Goal: Task Accomplishment & Management: Complete application form

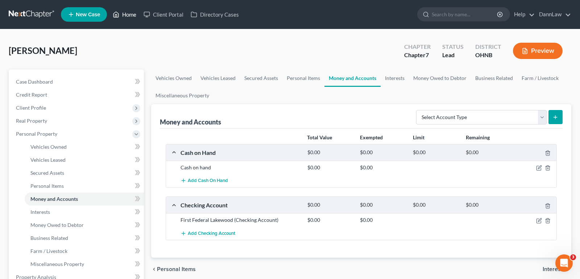
click at [130, 14] on link "Home" at bounding box center [124, 14] width 31 height 13
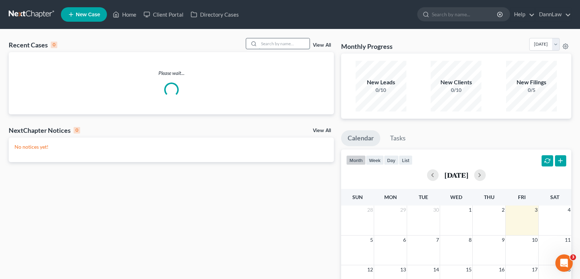
click at [295, 43] on input "search" at bounding box center [284, 43] width 51 height 11
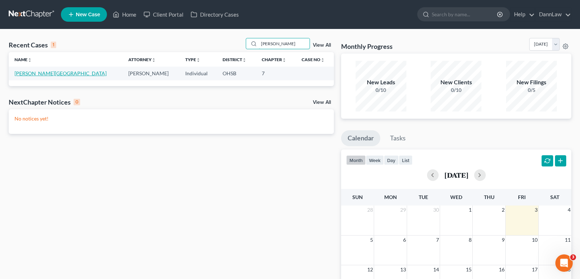
type input "[PERSON_NAME]"
click at [37, 70] on link "[PERSON_NAME][GEOGRAPHIC_DATA]" at bounding box center [60, 73] width 92 height 6
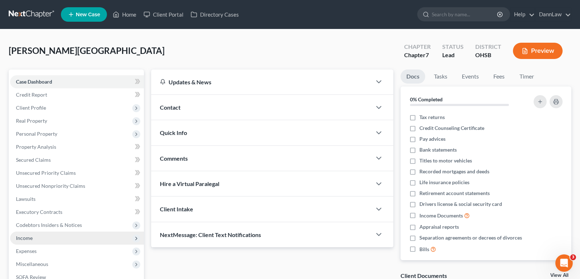
click at [34, 239] on span "Income" at bounding box center [77, 238] width 134 height 13
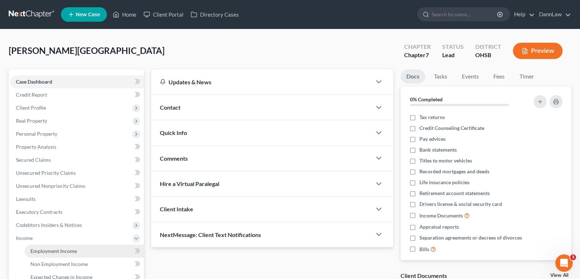
click at [41, 252] on span "Employment Income" at bounding box center [53, 251] width 46 height 6
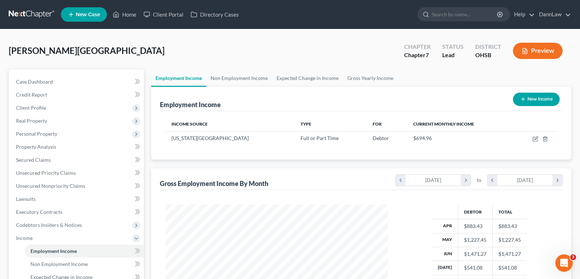
scroll to position [157, 0]
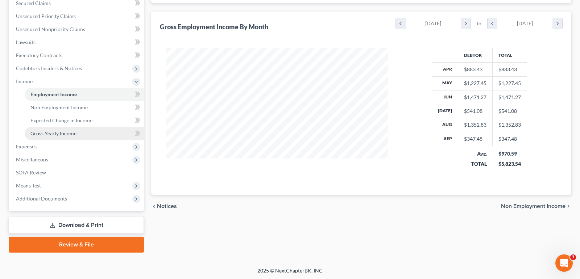
click at [76, 129] on link "Gross Yearly Income" at bounding box center [84, 133] width 119 height 13
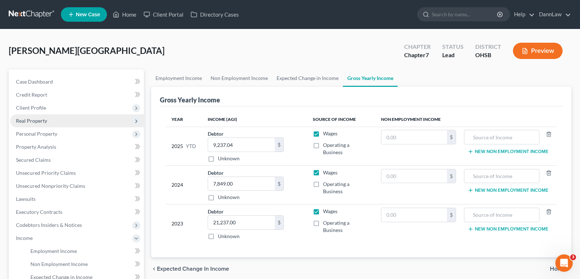
click at [75, 119] on span "Real Property" at bounding box center [77, 121] width 134 height 13
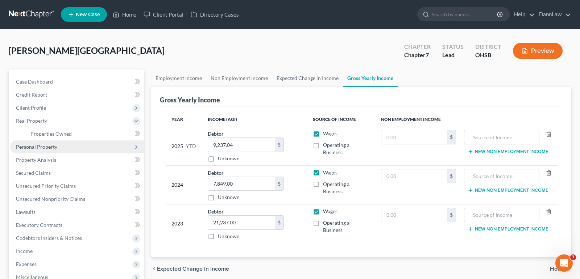
click at [47, 144] on span "Personal Property" at bounding box center [36, 147] width 41 height 6
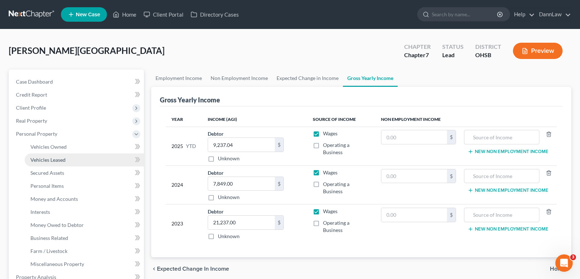
click at [48, 157] on span "Vehicles Leased" at bounding box center [47, 160] width 35 height 6
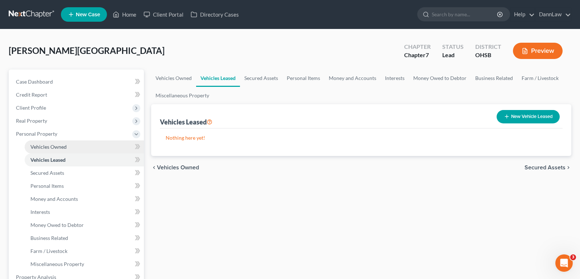
click at [49, 149] on span "Vehicles Owned" at bounding box center [48, 147] width 36 height 6
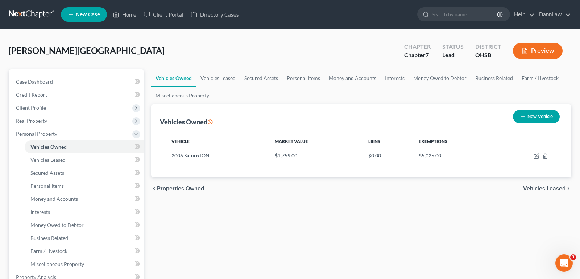
click at [169, 226] on div "Vehicles Owned Vehicles Leased Secured Assets Personal Items Money and Accounts…" at bounding box center [360, 279] width 427 height 419
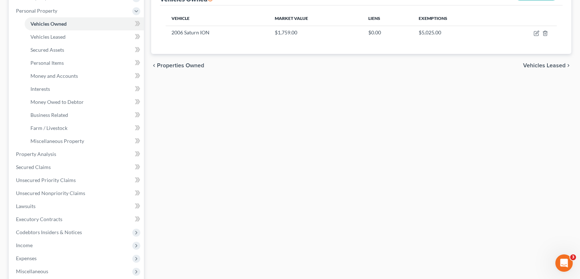
scroll to position [145, 0]
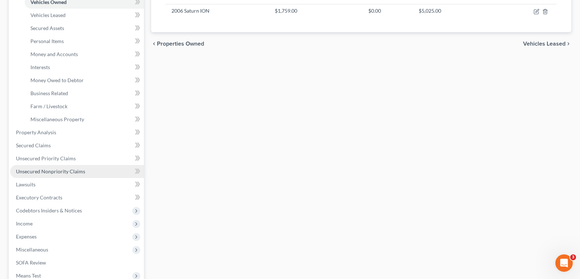
click at [51, 171] on span "Unsecured Nonpriority Claims" at bounding box center [50, 172] width 69 height 6
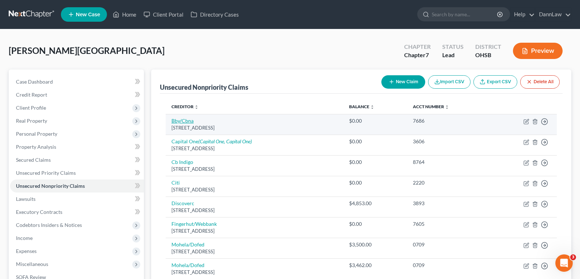
click at [183, 120] on link "Bby/Cbna" at bounding box center [182, 121] width 22 height 6
select select "43"
select select "2"
select select "0"
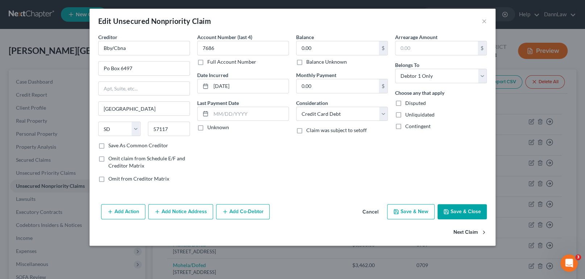
click at [473, 230] on button "Next Claim" at bounding box center [469, 232] width 33 height 15
select select "46"
select select "2"
select select "0"
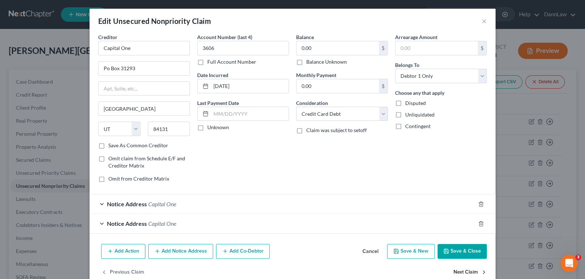
click at [460, 271] on button "Next Claim" at bounding box center [469, 272] width 33 height 15
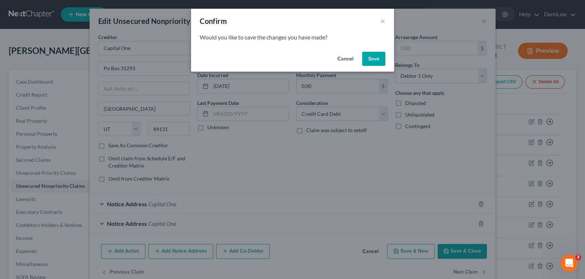
click at [375, 69] on div "Cancel Save" at bounding box center [292, 60] width 203 height 23
click at [375, 66] on div "Cancel Save" at bounding box center [292, 60] width 203 height 23
click at [375, 60] on button "Save" at bounding box center [373, 59] width 23 height 14
select select "38"
select select "2"
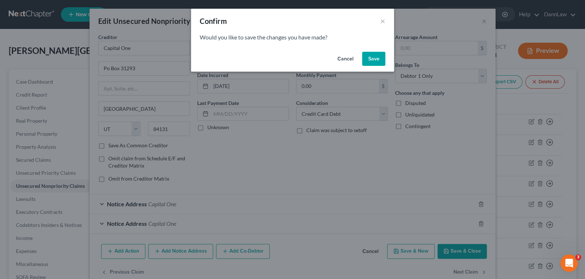
select select "0"
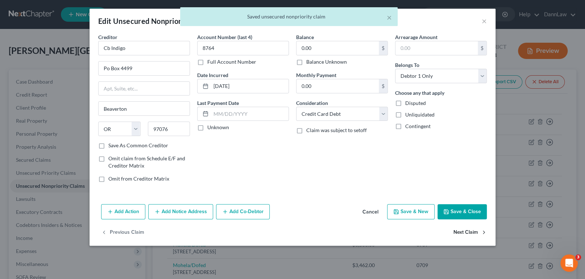
click at [470, 232] on button "Next Claim" at bounding box center [469, 232] width 33 height 15
select select "43"
select select "2"
select select "0"
click at [470, 232] on button "Next Claim" at bounding box center [469, 232] width 33 height 15
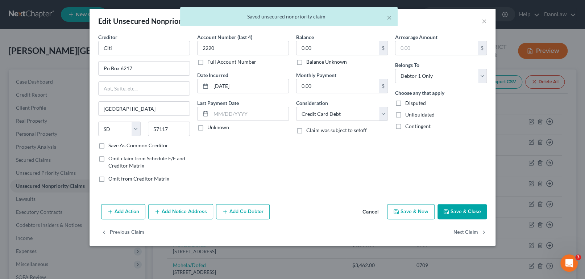
select select "46"
select select "2"
select select "0"
click at [470, 232] on button "Next Claim" at bounding box center [469, 232] width 33 height 15
select select "24"
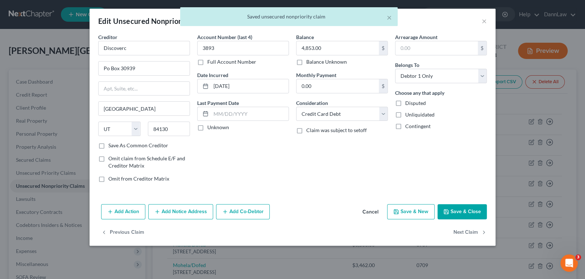
select select "2"
select select "0"
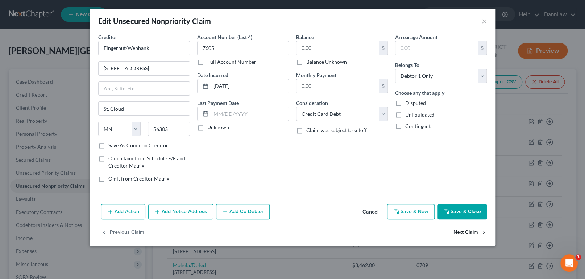
click at [470, 232] on button "Next Claim" at bounding box center [469, 232] width 33 height 15
select select "26"
select select "17"
select select "0"
click at [470, 232] on button "Next Claim" at bounding box center [469, 232] width 33 height 15
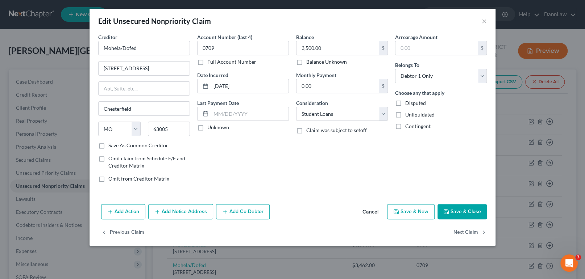
select select "26"
select select "17"
select select "0"
click at [470, 232] on button "Next Claim" at bounding box center [469, 232] width 33 height 15
select select "26"
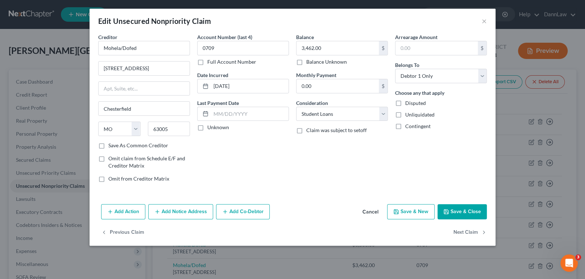
select select "17"
select select "0"
click at [470, 232] on button "Next Claim" at bounding box center [469, 232] width 33 height 15
select select "26"
select select "17"
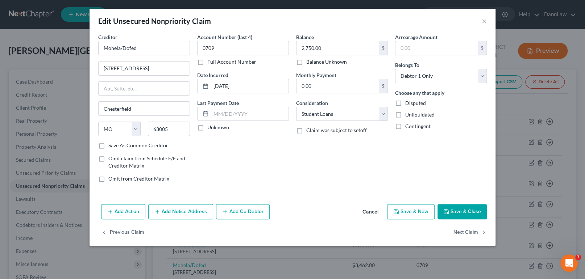
select select "0"
click at [470, 232] on button "Next Claim" at bounding box center [469, 232] width 33 height 15
select select "26"
select select "17"
select select "0"
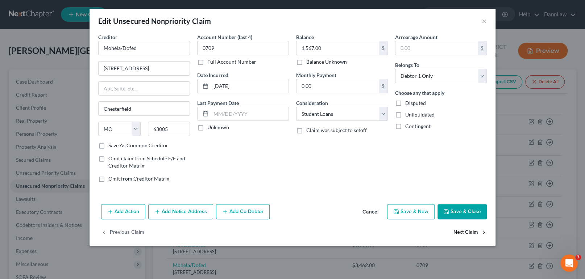
click at [470, 232] on button "Next Claim" at bounding box center [469, 232] width 33 height 15
select select "26"
select select "17"
select select "0"
click at [470, 232] on button "Next Claim" at bounding box center [469, 232] width 33 height 15
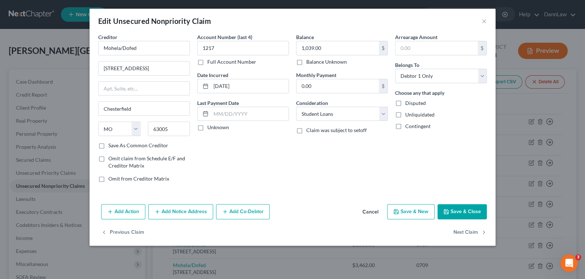
select select "26"
select select "17"
select select "0"
click at [470, 232] on button "Next Claim" at bounding box center [469, 232] width 33 height 15
select select "26"
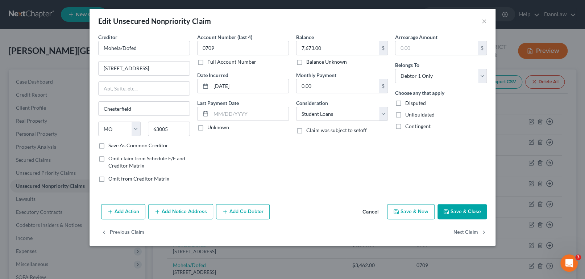
select select "17"
select select "0"
click at [470, 232] on button "Next Claim" at bounding box center [469, 232] width 33 height 15
select select "26"
select select "17"
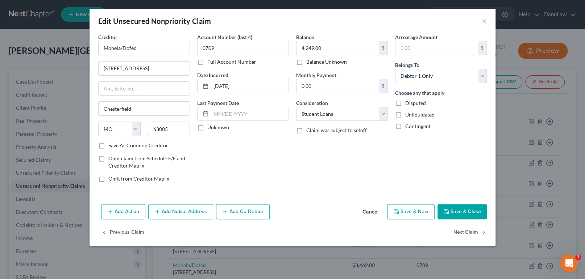
select select "0"
click at [470, 232] on button "Next Claim" at bounding box center [469, 232] width 33 height 15
select select "26"
select select "17"
select select "0"
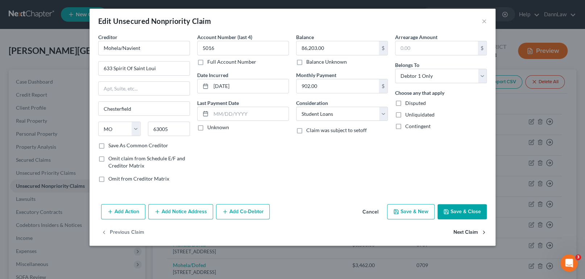
click at [470, 232] on button "Next Claim" at bounding box center [469, 232] width 33 height 15
select select "26"
select select "17"
select select "0"
click at [470, 232] on button "Next Claim" at bounding box center [469, 232] width 33 height 15
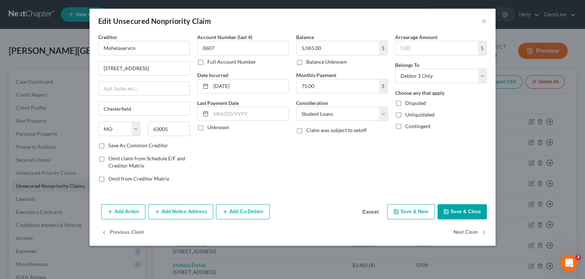
select select "28"
select select "1"
select select "0"
click at [470, 232] on button "Next Claim" at bounding box center [469, 232] width 33 height 15
select select "39"
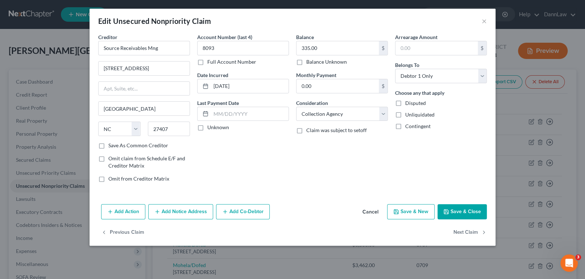
select select "1"
select select "0"
click at [470, 232] on button "Next Claim" at bounding box center [469, 232] width 33 height 15
select select "45"
select select "0"
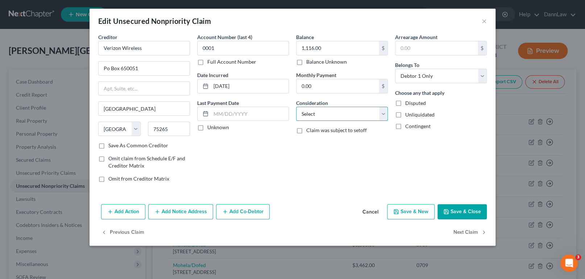
click at [303, 112] on select "Select Cable / Satellite Services Collection Agency Credit Card Debt Debt Couns…" at bounding box center [342, 114] width 92 height 14
select select "19"
click at [296, 107] on select "Select Cable / Satellite Services Collection Agency Credit Card Debt Debt Couns…" at bounding box center [342, 114] width 92 height 14
click at [473, 234] on button "Next Claim" at bounding box center [469, 232] width 33 height 15
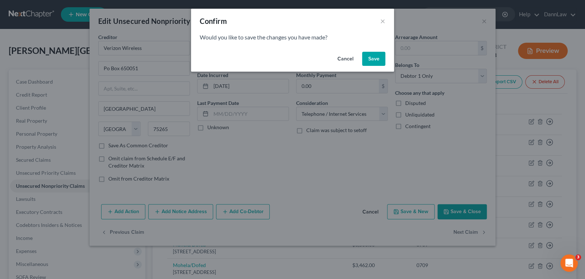
click at [374, 60] on button "Save" at bounding box center [373, 59] width 23 height 14
select select "14"
select select "2"
select select "0"
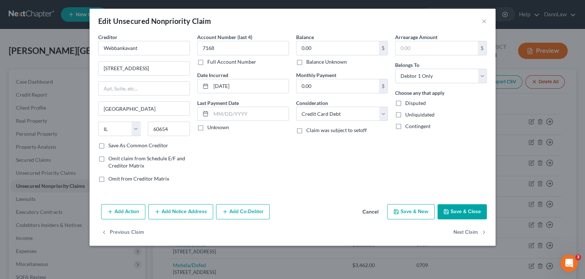
type input "0"
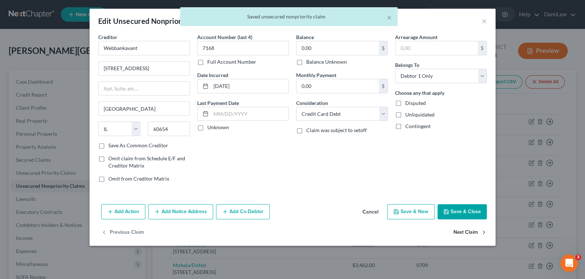
click at [463, 231] on button "Next Claim" at bounding box center [469, 232] width 33 height 15
select select "36"
select select "0"
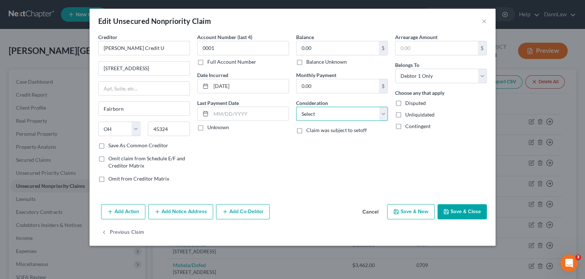
click at [355, 114] on select "Select Cable / Satellite Services Collection Agency Credit Card Debt Debt Couns…" at bounding box center [342, 114] width 92 height 14
select select "10"
click at [296, 107] on select "Select Cable / Satellite Services Collection Agency Credit Card Debt Debt Couns…" at bounding box center [342, 114] width 92 height 14
click at [450, 215] on button "Save & Close" at bounding box center [461, 211] width 49 height 15
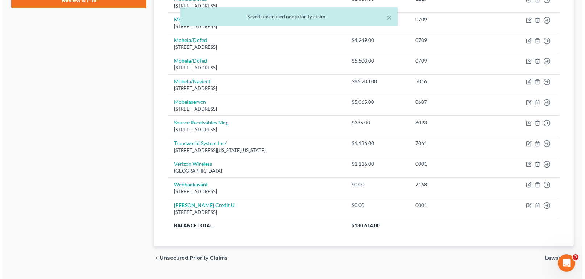
scroll to position [366, 0]
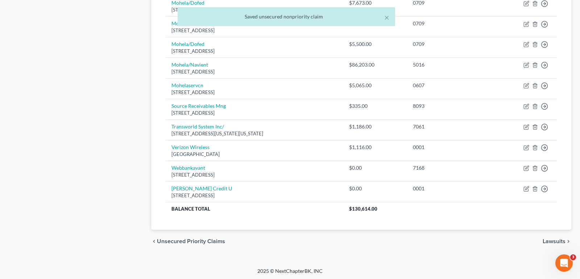
drag, startPoint x: 582, startPoint y: 113, endPoint x: 16, endPoint y: 12, distance: 574.5
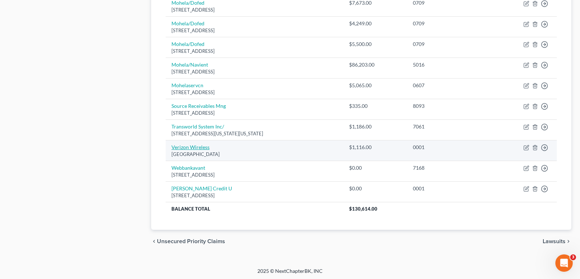
click at [182, 146] on link "Verizon Wireless" at bounding box center [190, 147] width 38 height 6
select select "45"
select select "19"
select select "0"
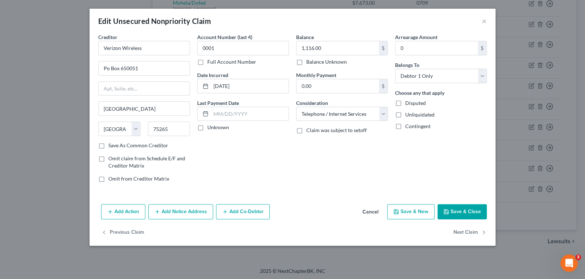
click at [175, 216] on button "Add Notice Address" at bounding box center [180, 211] width 65 height 15
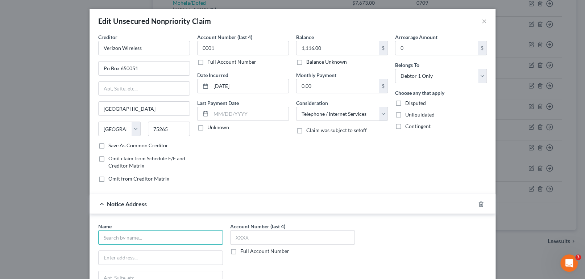
click at [176, 241] on input "text" at bounding box center [160, 237] width 125 height 14
type input "Verizon Wireless"
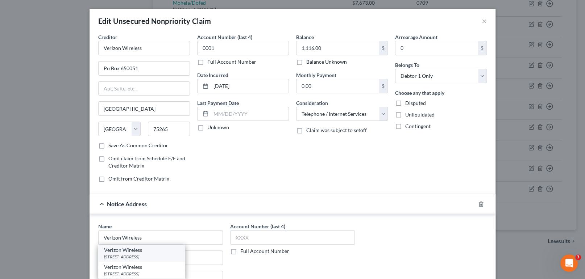
click at [169, 253] on div "Verizon Wireless" at bounding box center [141, 250] width 75 height 7
type input "PO Box 25505"
type input "[GEOGRAPHIC_DATA]"
select select "39"
type input "18002-0000"
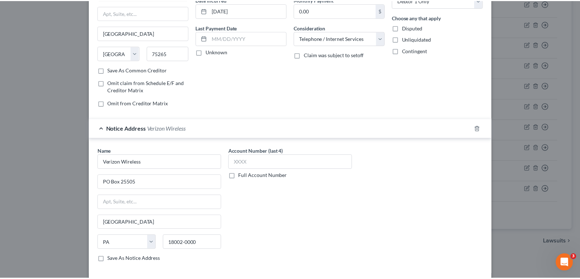
scroll to position [130, 0]
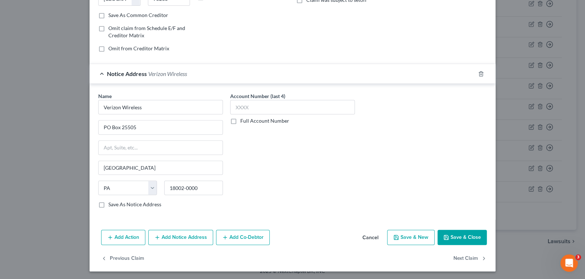
click at [450, 239] on button "Save & Close" at bounding box center [461, 237] width 49 height 15
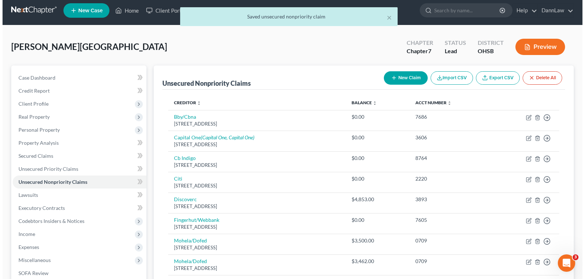
scroll to position [0, 0]
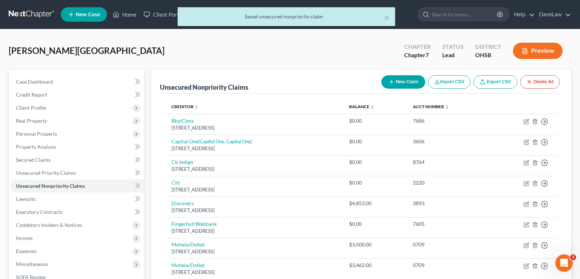
click at [401, 88] on div "New Claim Import CSV Export CSV Delete All" at bounding box center [470, 81] width 184 height 19
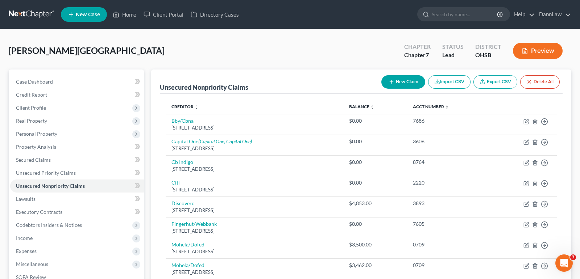
click at [407, 81] on button "New Claim" at bounding box center [403, 81] width 44 height 13
select select "0"
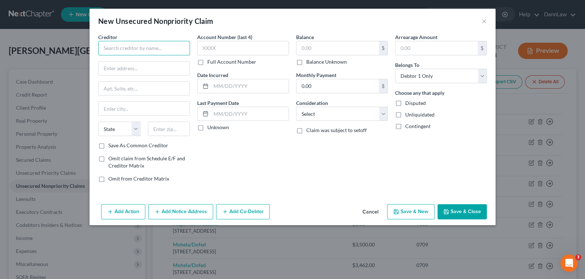
click at [157, 45] on input "text" at bounding box center [144, 48] width 92 height 14
type input "Sunrise Credit Services, Inc."
type input "PO Box 9004"
type input "11747"
type input "[PERSON_NAME]"
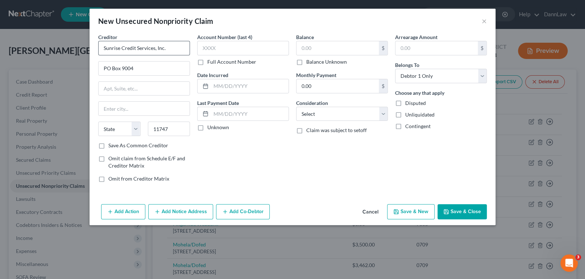
select select "35"
click at [258, 52] on input "text" at bounding box center [243, 48] width 92 height 14
type input "5676"
type input "2025"
type input "131.54"
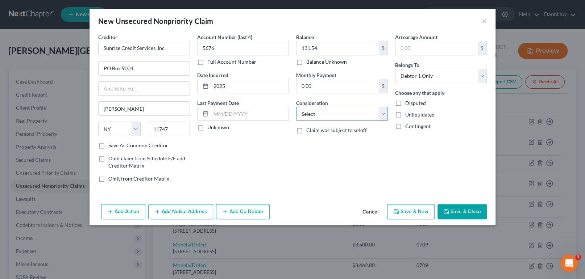
click at [383, 111] on select "Select Cable / Satellite Services Collection Agency Credit Card Debt Debt Couns…" at bounding box center [342, 114] width 92 height 14
select select "19"
click at [296, 107] on select "Select Cable / Satellite Services Collection Agency Credit Card Debt Debt Couns…" at bounding box center [342, 114] width 92 height 14
click at [203, 210] on button "Add Notice Address" at bounding box center [180, 211] width 65 height 15
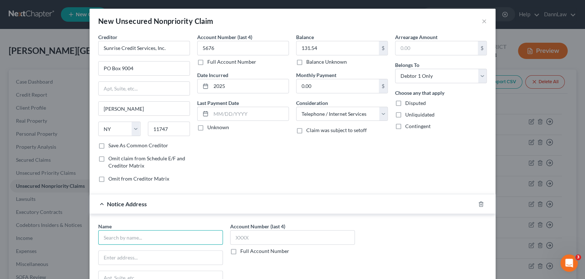
click at [180, 236] on input "text" at bounding box center [160, 237] width 125 height 14
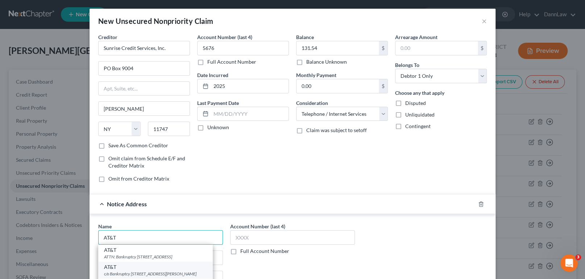
type input "AT&T"
click at [170, 268] on div "AT&T" at bounding box center [155, 267] width 103 height 7
type input "c/o Bankruptcy"
type input "[STREET_ADDRESS]"
type input "[GEOGRAPHIC_DATA]"
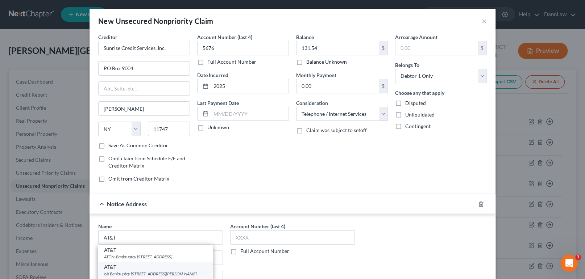
select select "45"
type input "75211"
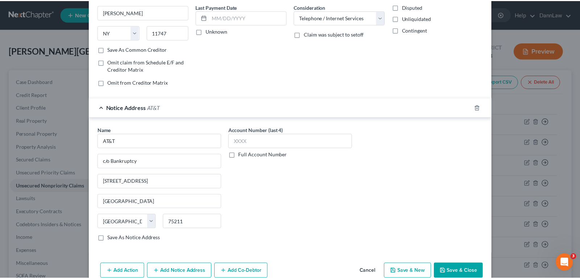
scroll to position [110, 0]
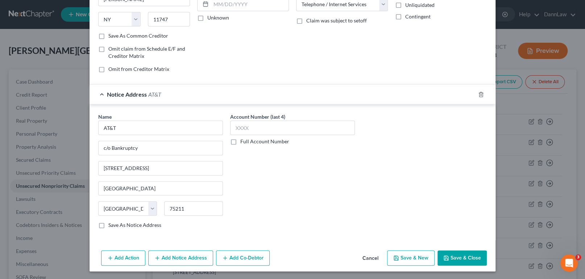
click at [462, 252] on button "Save & Close" at bounding box center [461, 258] width 49 height 15
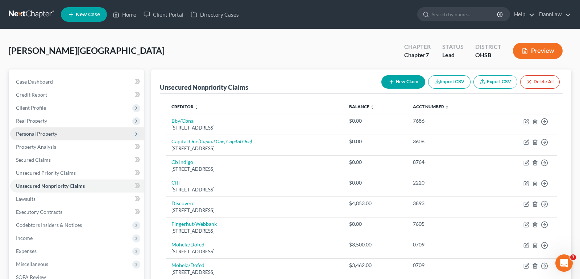
click at [33, 138] on span "Personal Property" at bounding box center [77, 134] width 134 height 13
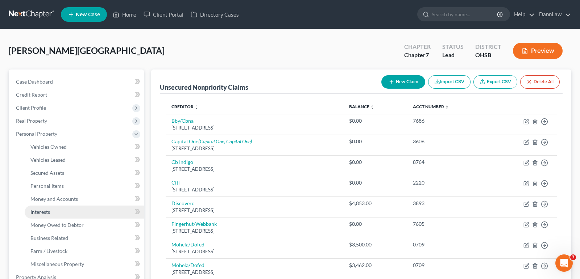
click at [42, 215] on link "Interests" at bounding box center [84, 212] width 119 height 13
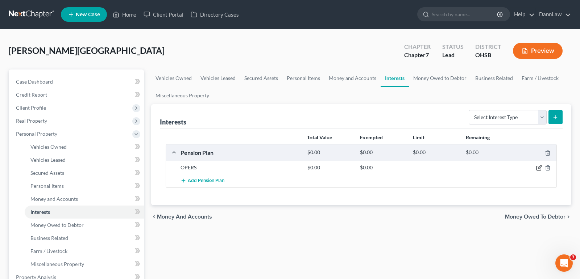
click at [539, 168] on icon "button" at bounding box center [539, 168] width 6 height 6
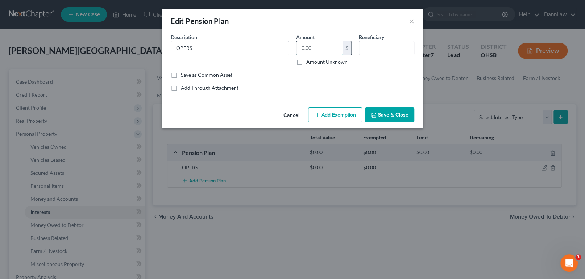
click at [324, 49] on input "0.00" at bounding box center [319, 48] width 46 height 14
type input "324.32"
click at [379, 118] on button "Save & Close" at bounding box center [389, 115] width 49 height 15
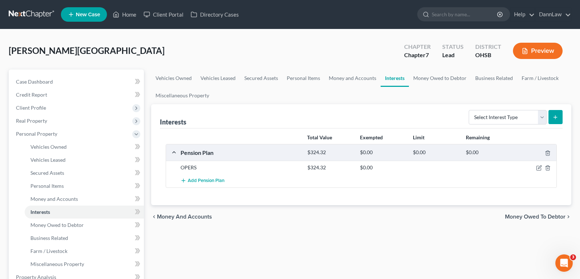
click at [169, 231] on div "Vehicles Owned Vehicles Leased Secured Assets Personal Items Money and Accounts…" at bounding box center [360, 279] width 427 height 419
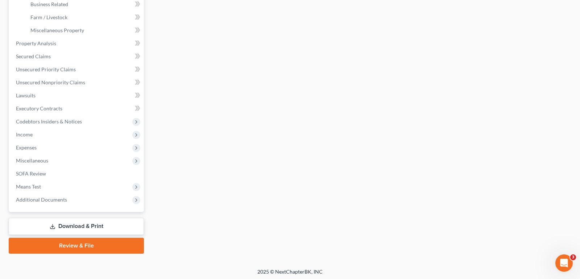
scroll to position [236, 0]
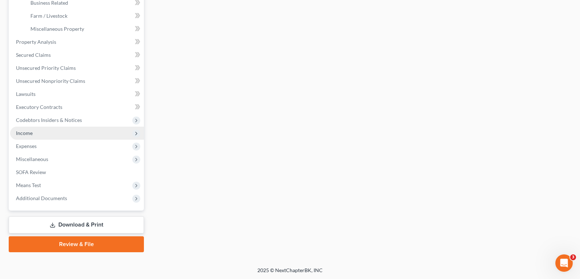
click at [37, 136] on span "Income" at bounding box center [77, 133] width 134 height 13
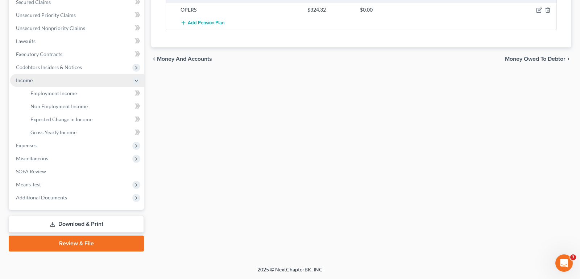
scroll to position [157, 0]
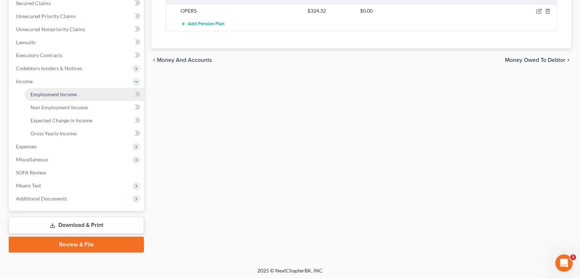
click at [68, 95] on span "Employment Income" at bounding box center [53, 94] width 46 height 6
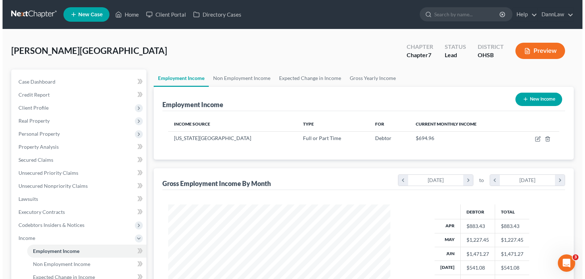
scroll to position [130, 236]
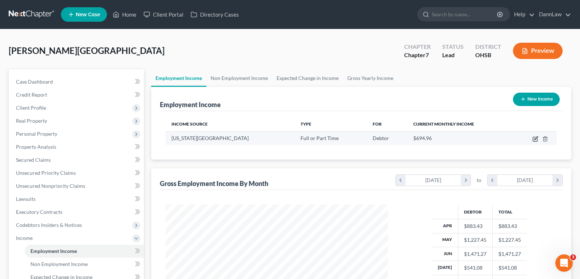
click at [537, 140] on icon "button" at bounding box center [535, 139] width 6 height 6
select select "0"
select select "36"
select select "1"
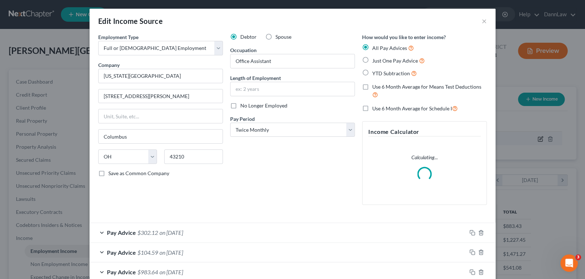
scroll to position [130, 238]
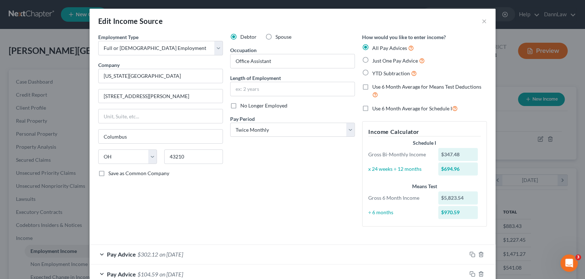
click at [469, 236] on div "Employment Type * Select Full or [DEMOGRAPHIC_DATA] Employment Self Employment …" at bounding box center [293, 135] width 396 height 205
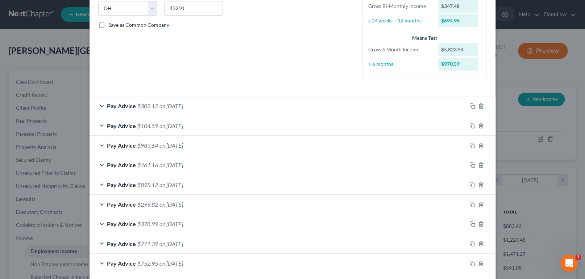
scroll to position [146, 0]
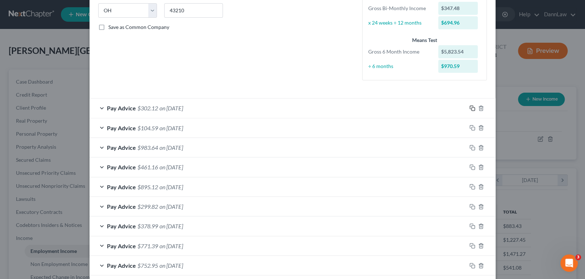
click at [471, 110] on rect "button" at bounding box center [472, 109] width 3 height 3
click at [579, 172] on div "Edit Income Source × Employment Type * Select Full or [DEMOGRAPHIC_DATA] Employ…" at bounding box center [292, 139] width 585 height 279
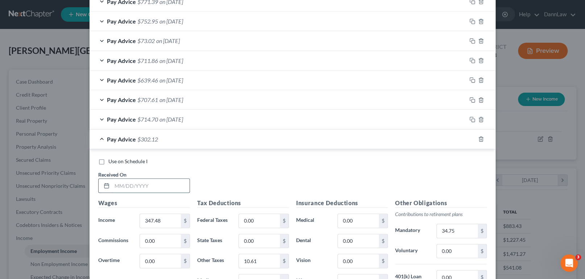
click at [146, 188] on input "text" at bounding box center [151, 186] width 78 height 14
type input "[DATE]"
type input "400.03"
type input "12.79"
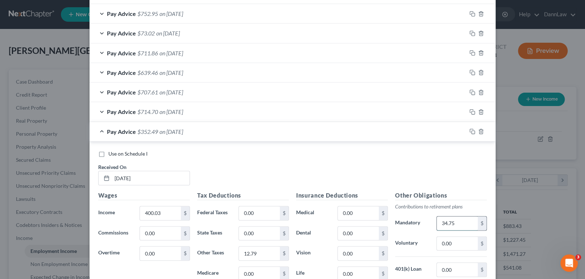
click at [437, 224] on input "34.75" at bounding box center [457, 224] width 41 height 14
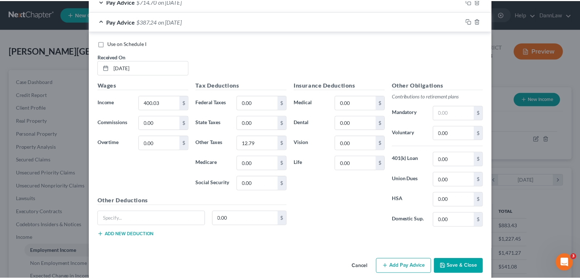
scroll to position [517, 0]
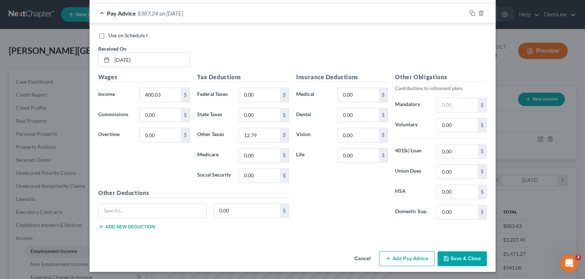
click at [481, 261] on button "Save & Close" at bounding box center [461, 259] width 49 height 15
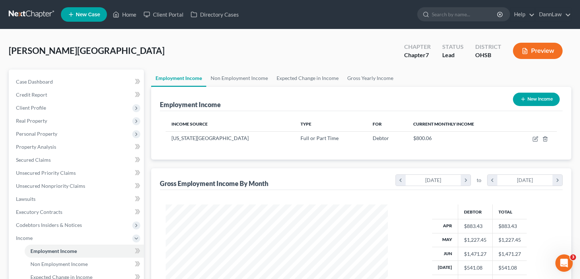
scroll to position [157, 0]
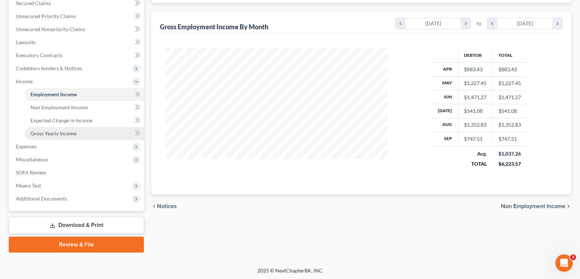
click at [81, 132] on link "Gross Yearly Income" at bounding box center [84, 133] width 119 height 13
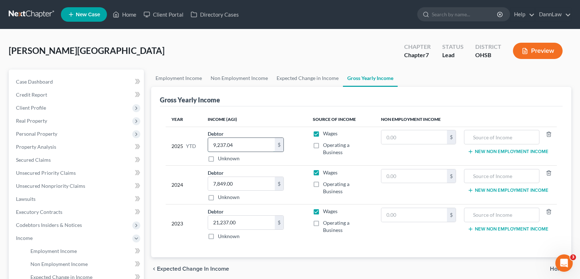
click at [252, 145] on input "9,237.04" at bounding box center [241, 145] width 67 height 14
type input "9,637.05"
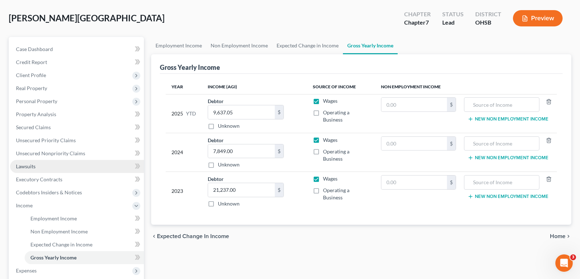
click at [42, 163] on link "Lawsuits" at bounding box center [77, 166] width 134 height 13
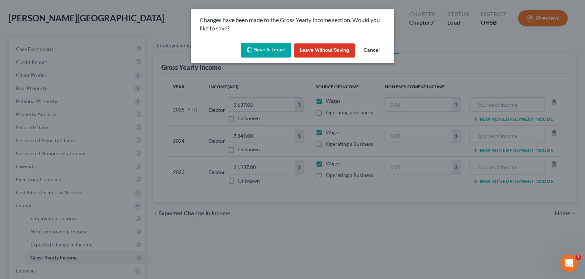
click at [259, 49] on button "Save & Leave" at bounding box center [266, 50] width 50 height 15
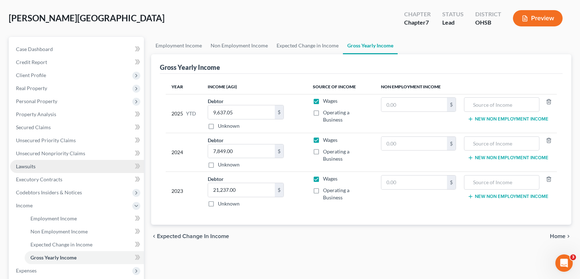
click at [56, 166] on link "Lawsuits" at bounding box center [77, 166] width 134 height 13
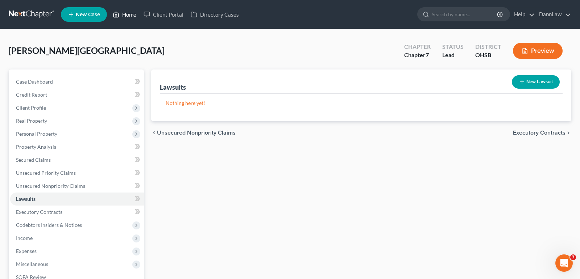
click at [134, 17] on link "Home" at bounding box center [124, 14] width 31 height 13
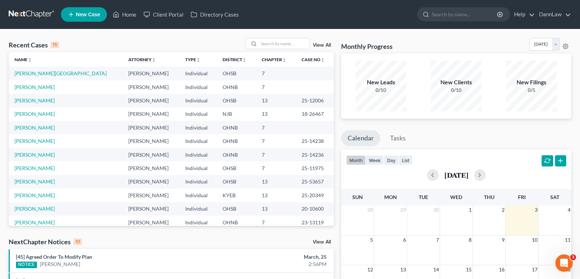
click at [83, 14] on span "New Case" at bounding box center [88, 14] width 24 height 5
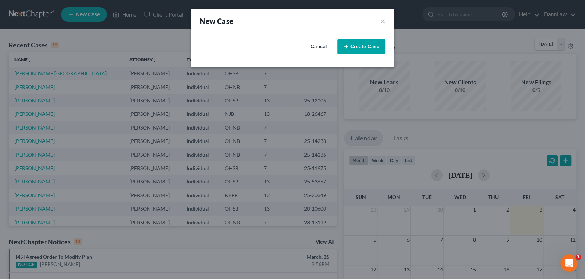
select select "61"
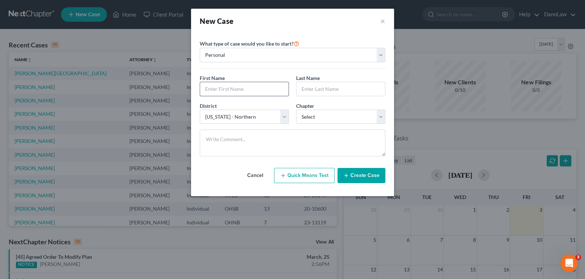
click at [220, 89] on input "text" at bounding box center [244, 89] width 88 height 14
type input "Binyamin"
type input "Prupis"
select select "3"
click at [368, 182] on button "Create Case" at bounding box center [361, 175] width 48 height 15
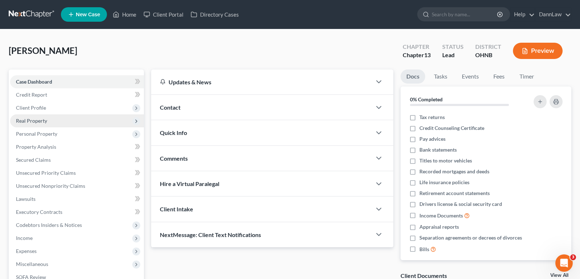
click at [42, 118] on span "Real Property" at bounding box center [31, 121] width 31 height 6
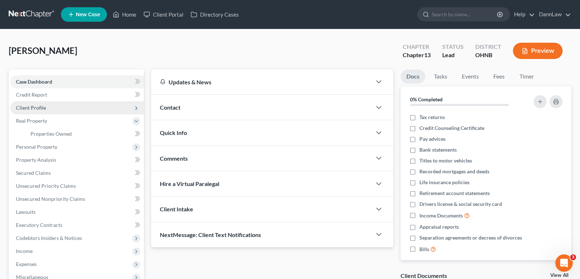
click at [39, 110] on span "Client Profile" at bounding box center [31, 108] width 30 height 6
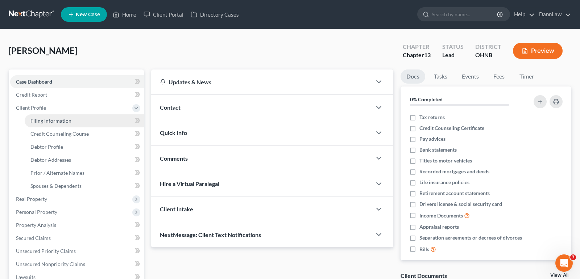
click at [43, 119] on span "Filing Information" at bounding box center [50, 121] width 41 height 6
select select "1"
select select "0"
select select "3"
select select "61"
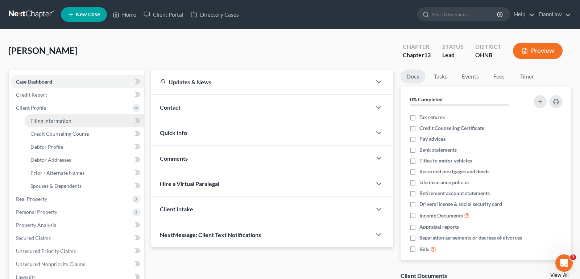
select select "36"
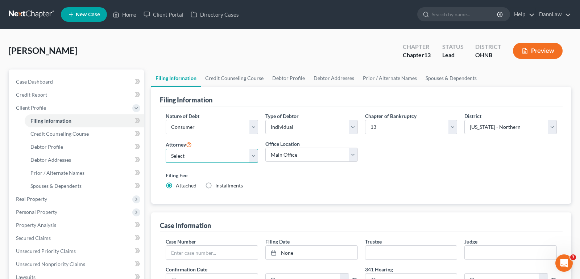
click at [186, 157] on select "Select [PERSON_NAME] - OHSB [PERSON_NAME] - KYEB [PERSON_NAME] - OHNB [PERSON_N…" at bounding box center [212, 156] width 92 height 14
select select "6"
click at [166, 149] on select "Select [PERSON_NAME] - OHSB [PERSON_NAME] - KYEB [PERSON_NAME] - OHNB [PERSON_N…" at bounding box center [212, 156] width 92 height 14
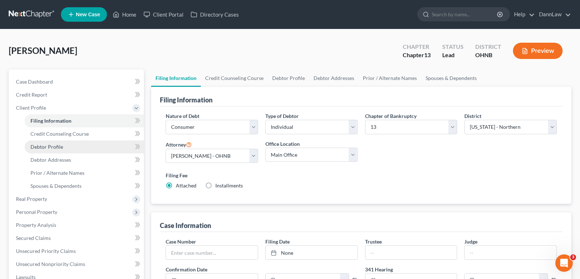
click at [59, 145] on span "Debtor Profile" at bounding box center [46, 147] width 33 height 6
select select "0"
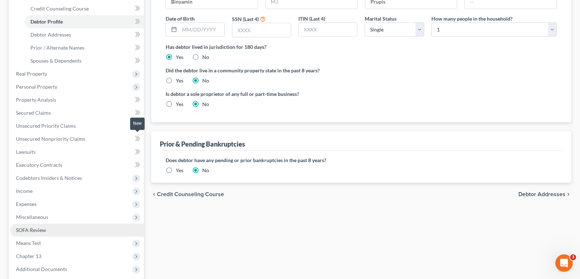
scroll to position [196, 0]
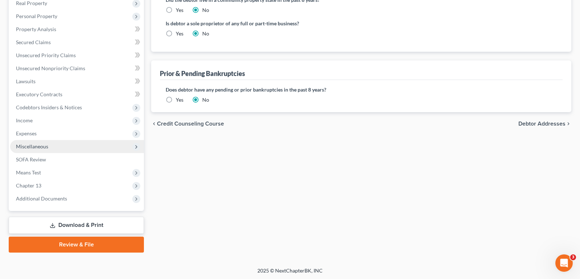
click at [47, 149] on span "Miscellaneous" at bounding box center [77, 146] width 134 height 13
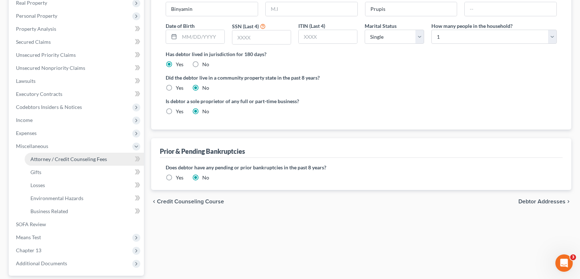
click at [49, 162] on link "Attorney / Credit Counseling Fees" at bounding box center [84, 159] width 119 height 13
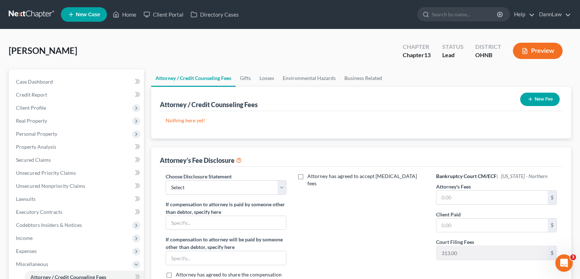
click at [550, 101] on button "New Fee" at bounding box center [540, 99] width 40 height 13
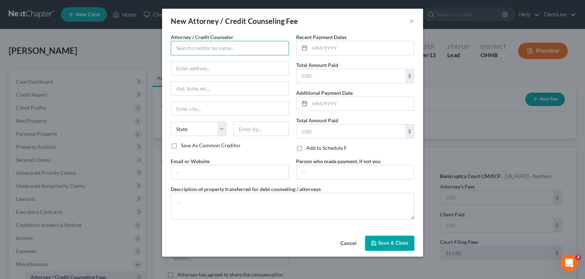
click at [246, 48] on input "text" at bounding box center [230, 48] width 118 height 14
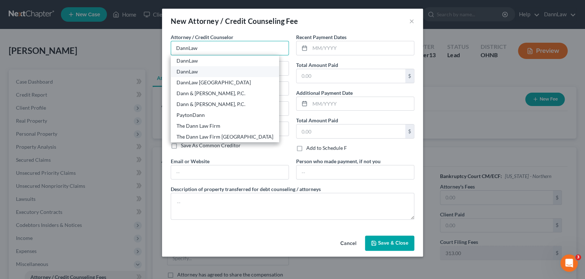
type input "DannLaw"
click at [215, 76] on div "DannLaw" at bounding box center [225, 71] width 108 height 11
type input "PO Box 6031040"
type input "[GEOGRAPHIC_DATA]"
select select "36"
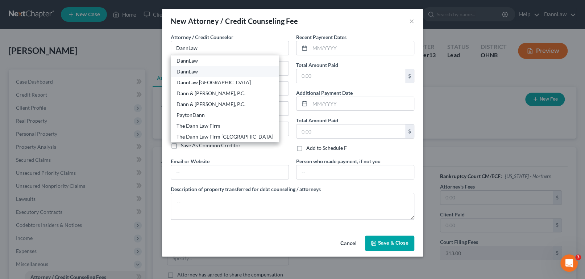
type input "44103"
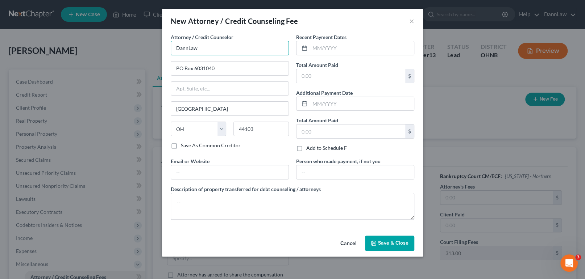
click at [220, 51] on input "DannLaw" at bounding box center [230, 48] width 118 height 14
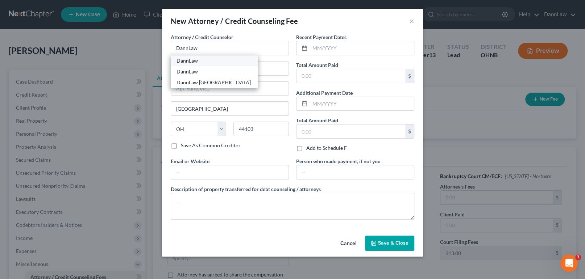
click at [192, 58] on div "DannLaw" at bounding box center [213, 60] width 75 height 7
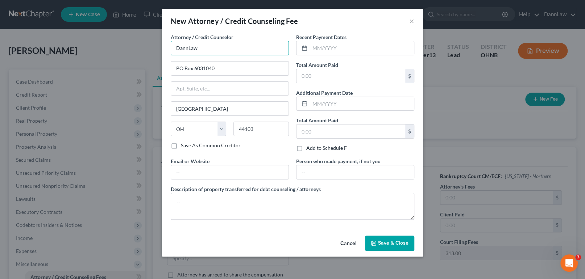
click at [198, 50] on input "DannLaw" at bounding box center [230, 48] width 118 height 14
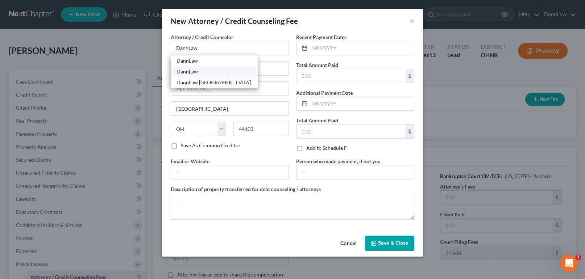
click at [197, 70] on div "DannLaw" at bounding box center [213, 71] width 75 height 7
type input "[STREET_ADDRESS]"
type input "Lakewood"
type input "44107"
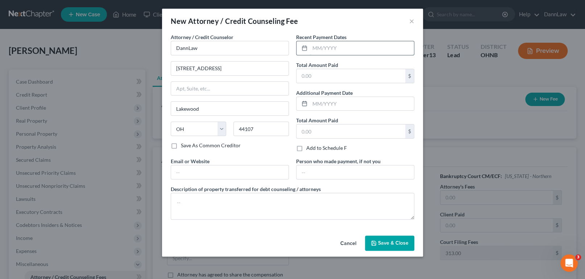
click at [317, 46] on input "text" at bounding box center [362, 48] width 104 height 14
type input "09/2025"
type input "1,100.00"
click at [297, 209] on textarea at bounding box center [293, 206] width 244 height 27
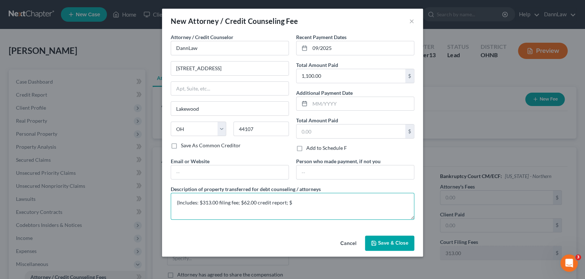
click at [311, 204] on textarea "(Includes: $313.00 filing fee; $62.00 credit report; $" at bounding box center [293, 206] width 244 height 27
type textarea "(Includes: $313.00 filing fee; $62.00 credit report; $725.00 attorney fees)"
click at [392, 244] on span "Save & Close" at bounding box center [393, 243] width 30 height 6
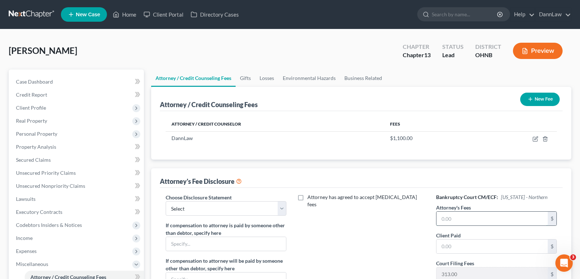
click at [460, 217] on input "text" at bounding box center [491, 219] width 111 height 14
type input "4,500"
type input "725.00"
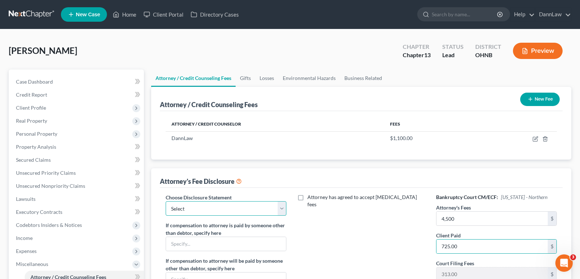
click at [222, 209] on select "Select Chapter 7 Disclosure Northern District of [US_STATE] OPT-OUT HOURLY [MED…" at bounding box center [226, 208] width 121 height 14
select select "2"
click at [166, 201] on select "Select Chapter 7 Disclosure Northern District of [US_STATE] OPT-OUT HOURLY [MED…" at bounding box center [226, 208] width 121 height 14
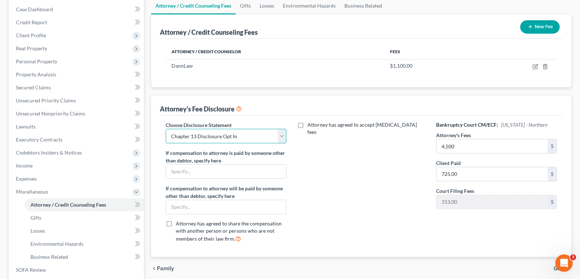
scroll to position [99, 0]
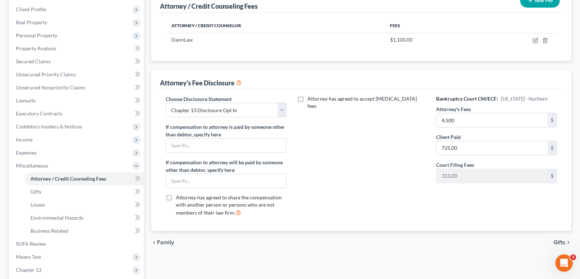
click at [230, 262] on div "Attorney / Credit Counseling Fees Gifts Losses Environmental Hazards Business R…" at bounding box center [360, 154] width 427 height 366
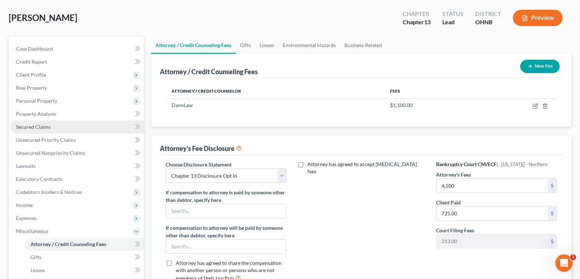
scroll to position [33, 0]
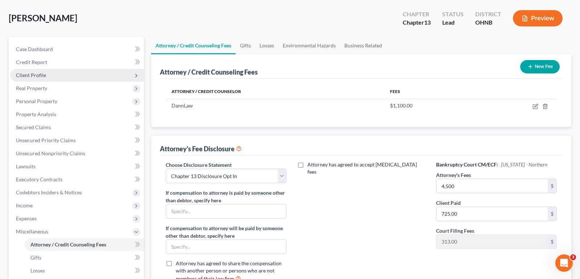
click at [49, 75] on span "Client Profile" at bounding box center [77, 75] width 134 height 13
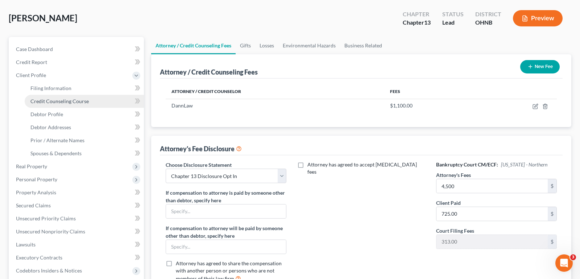
click at [67, 102] on span "Credit Counseling Course" at bounding box center [59, 101] width 58 height 6
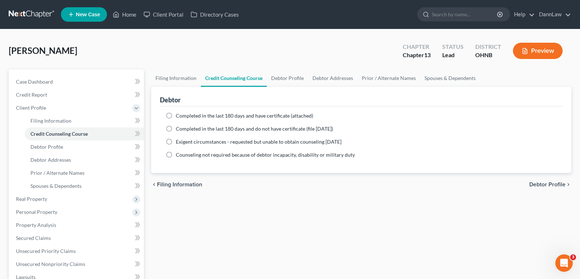
click at [201, 116] on span "Completed in the last 180 days and have certificate (attached)" at bounding box center [244, 116] width 137 height 6
click at [183, 116] on input "Completed in the last 180 days and have certificate (attached)" at bounding box center [181, 114] width 5 height 5
radio input "true"
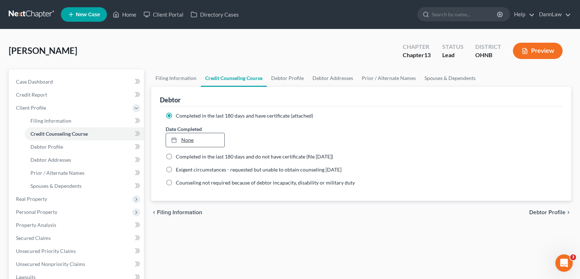
click at [191, 138] on link "None" at bounding box center [195, 140] width 58 height 14
click at [77, 154] on link "Debtor Addresses" at bounding box center [84, 160] width 119 height 13
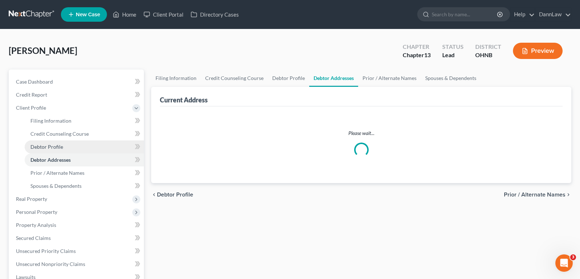
select select "0"
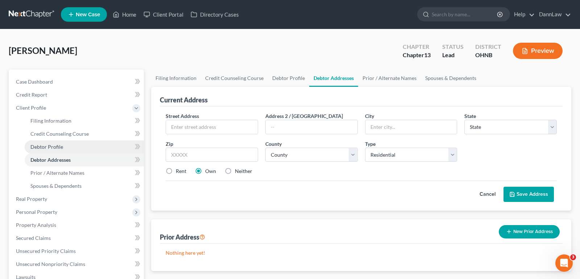
click at [75, 150] on link "Debtor Profile" at bounding box center [84, 147] width 119 height 13
select select "0"
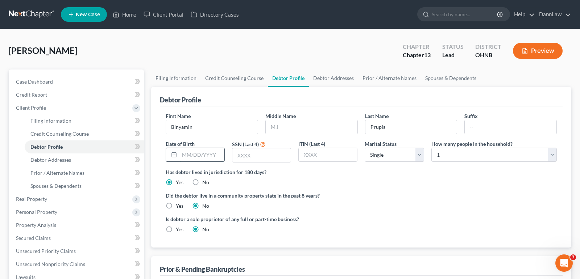
click at [182, 155] on input "text" at bounding box center [201, 155] width 45 height 14
type input "[DATE]"
type input "5094"
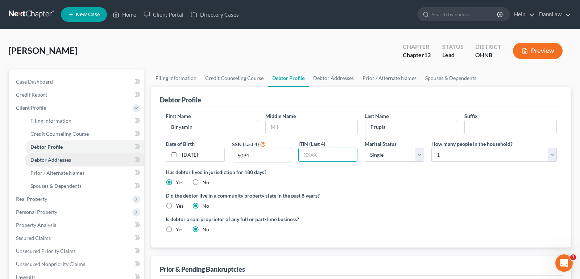
click at [70, 162] on span "Debtor Addresses" at bounding box center [50, 160] width 41 height 6
select select "0"
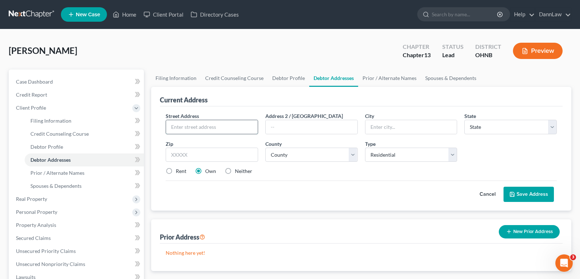
click at [199, 125] on input "text" at bounding box center [212, 127] width 92 height 14
type input "[STREET_ADDRESS]"
click at [376, 130] on input "text" at bounding box center [411, 127] width 92 height 14
type input "Beechwood"
select select "36"
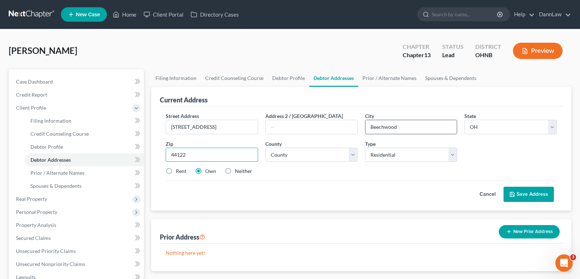
type input "44122"
type input "Beachwood"
click at [204, 129] on input "[STREET_ADDRESS]" at bounding box center [212, 127] width 92 height 14
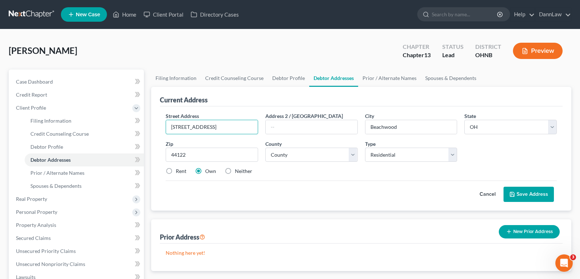
type input "[STREET_ADDRESS]"
click at [294, 154] on select "County [GEOGRAPHIC_DATA] [GEOGRAPHIC_DATA] [GEOGRAPHIC_DATA] [GEOGRAPHIC_DATA] …" at bounding box center [311, 155] width 92 height 14
select select "17"
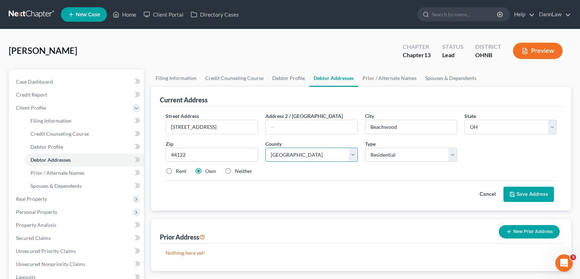
click at [265, 148] on select "County [GEOGRAPHIC_DATA] [GEOGRAPHIC_DATA] [GEOGRAPHIC_DATA] [GEOGRAPHIC_DATA] …" at bounding box center [311, 155] width 92 height 14
click at [518, 191] on button "Save Address" at bounding box center [528, 194] width 50 height 15
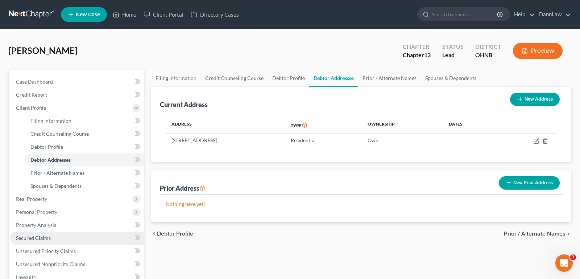
click at [58, 234] on link "Secured Claims" at bounding box center [77, 238] width 134 height 13
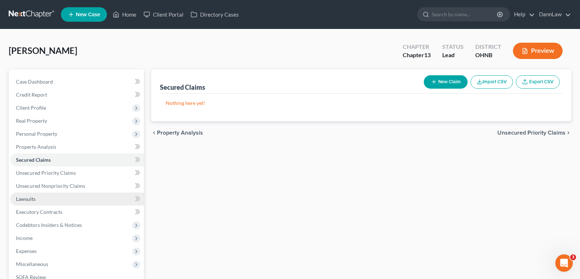
click at [51, 198] on link "Lawsuits" at bounding box center [77, 199] width 134 height 13
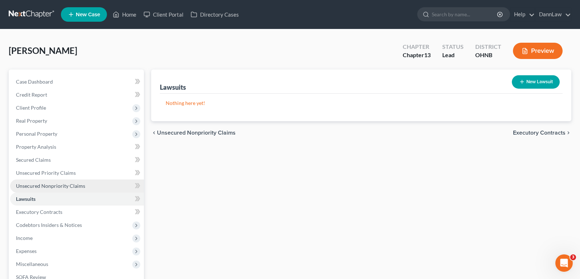
click at [49, 183] on span "Unsecured Nonpriority Claims" at bounding box center [50, 186] width 69 height 6
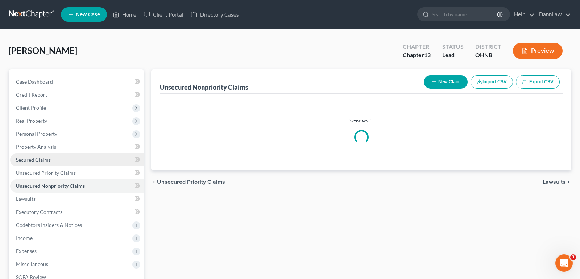
click at [48, 161] on span "Secured Claims" at bounding box center [33, 160] width 35 height 6
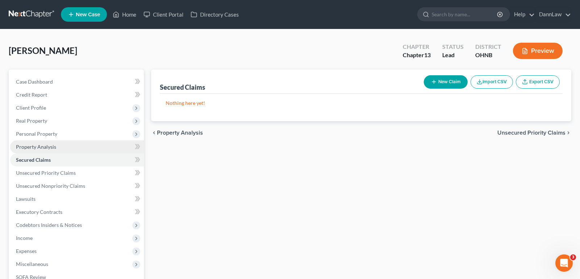
click at [45, 150] on link "Property Analysis" at bounding box center [77, 147] width 134 height 13
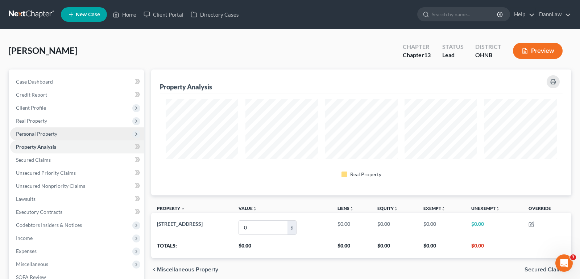
click at [42, 135] on span "Personal Property" at bounding box center [36, 134] width 41 height 6
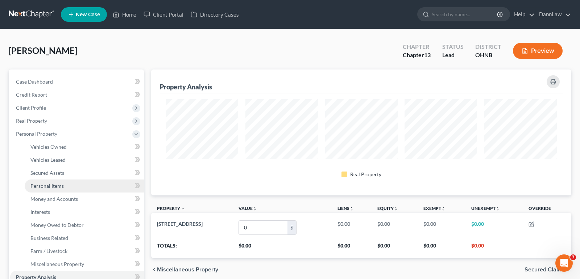
click at [50, 185] on span "Personal Items" at bounding box center [46, 186] width 33 height 6
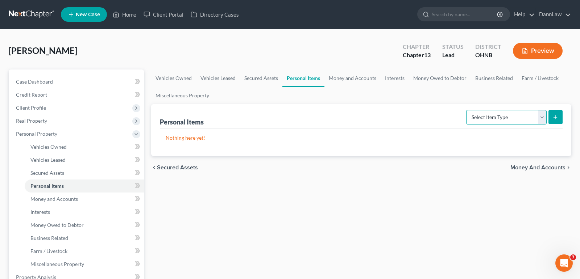
click at [501, 119] on select "Select Item Type Clothing Collectibles Of Value Electronics Firearms Household …" at bounding box center [506, 117] width 80 height 14
select select "household_goods"
click at [467, 110] on select "Select Item Type Clothing Collectibles Of Value Electronics Firearms Household …" at bounding box center [506, 117] width 80 height 14
click at [550, 118] on button "submit" at bounding box center [555, 117] width 14 height 14
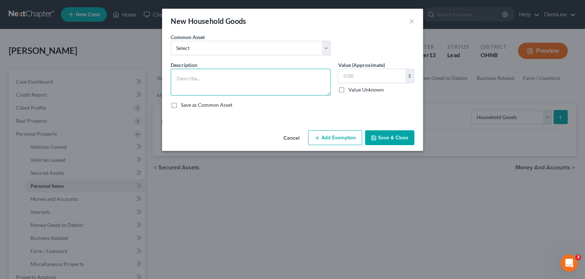
click at [230, 83] on textarea at bounding box center [251, 82] width 160 height 27
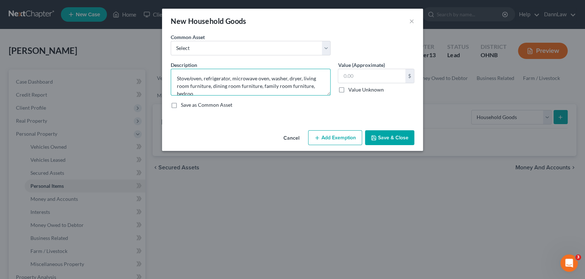
scroll to position [1, 0]
type textarea "Stove/oven, refrigerator, microwave oven, washer, dryer, living room furniture,…"
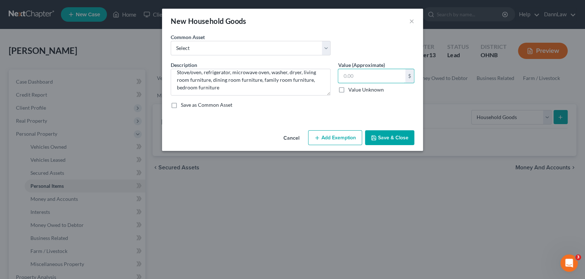
scroll to position [7, 0]
click at [388, 74] on input "text" at bounding box center [371, 76] width 67 height 14
type input "4,000"
click at [344, 138] on button "Add Exemption" at bounding box center [335, 137] width 54 height 15
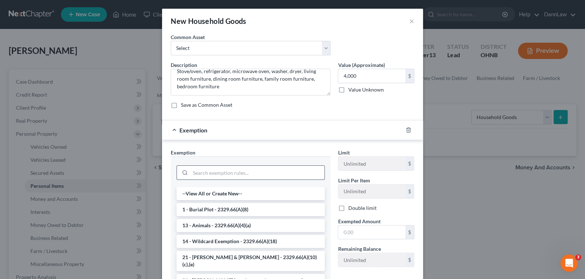
click at [271, 174] on input "search" at bounding box center [257, 173] width 134 height 14
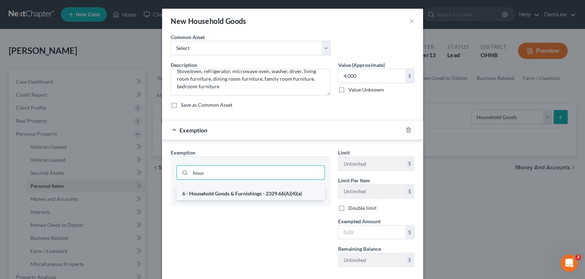
type input "hous"
click at [277, 193] on li "6 - Household Goods & Furnishings - 2329.66(A)(4)(a)" at bounding box center [250, 193] width 148 height 13
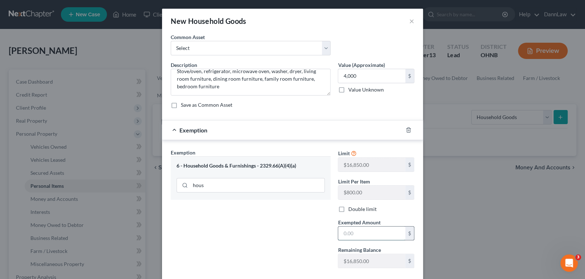
click at [361, 235] on input "text" at bounding box center [371, 234] width 67 height 14
type input "4,000"
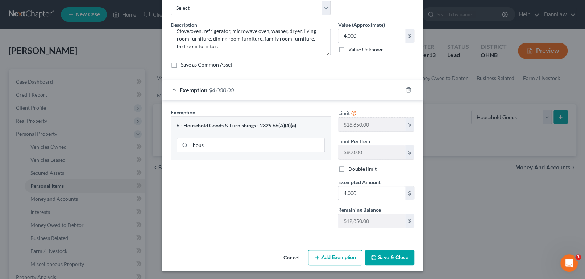
click at [385, 255] on button "Save & Close" at bounding box center [389, 257] width 49 height 15
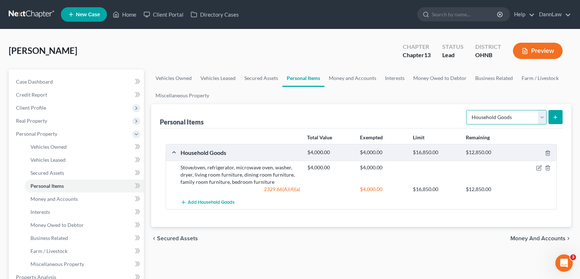
click at [481, 116] on select "Select Item Type Clothing Collectibles Of Value Electronics Firearms Household …" at bounding box center [506, 117] width 80 height 14
select select "clothing"
click at [467, 110] on select "Select Item Type Clothing Collectibles Of Value Electronics Firearms Household …" at bounding box center [506, 117] width 80 height 14
click at [553, 118] on icon "submit" at bounding box center [555, 118] width 6 height 6
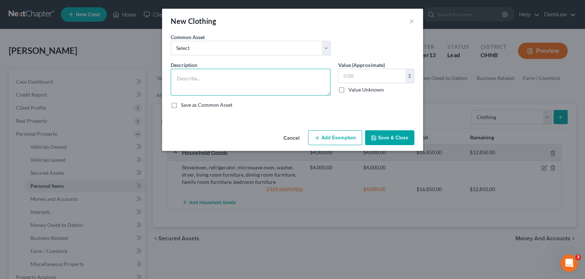
click at [261, 79] on textarea at bounding box center [251, 82] width 160 height 27
type textarea "Clothing"
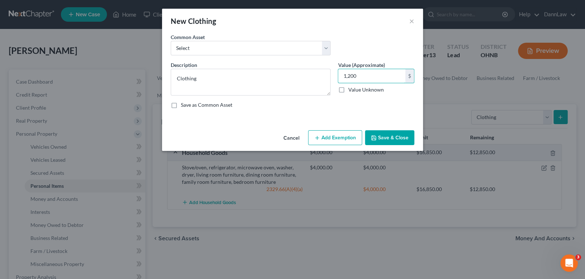
type input "1,200"
click at [328, 141] on button "Add Exemption" at bounding box center [335, 137] width 54 height 15
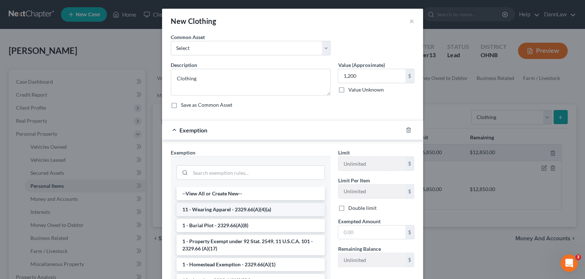
click at [236, 208] on li "11 - Wearing Apparel - 2329.66(A)(4)(a)" at bounding box center [250, 209] width 148 height 13
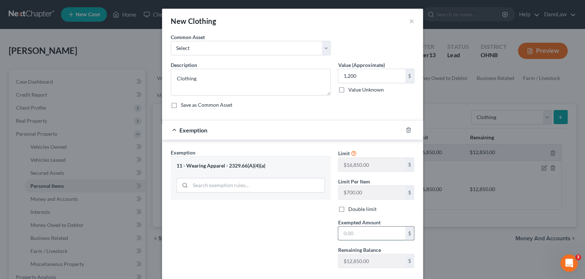
click at [338, 237] on input "text" at bounding box center [371, 234] width 67 height 14
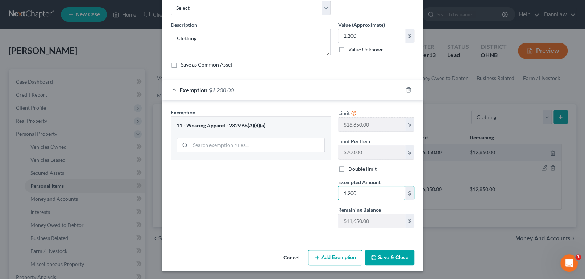
type input "1,200"
click at [382, 264] on button "Save & Close" at bounding box center [389, 257] width 49 height 15
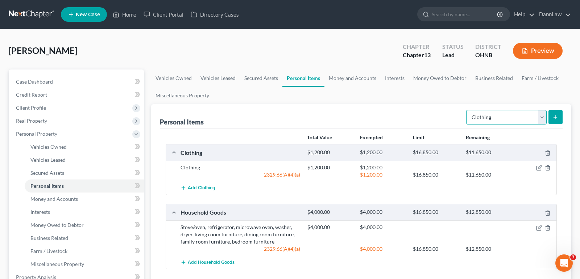
click at [495, 122] on select "Select Item Type Clothing Collectibles Of Value Electronics Firearms Household …" at bounding box center [506, 117] width 80 height 14
select select "electronics"
click at [467, 110] on select "Select Item Type Clothing Collectibles Of Value Electronics Firearms Household …" at bounding box center [506, 117] width 80 height 14
click at [552, 115] on icon "submit" at bounding box center [555, 118] width 6 height 6
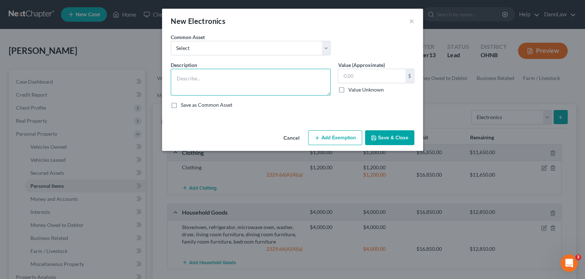
click at [290, 75] on textarea at bounding box center [251, 82] width 160 height 27
type textarea "2 TVS, 2 smart phones, 3 computers"
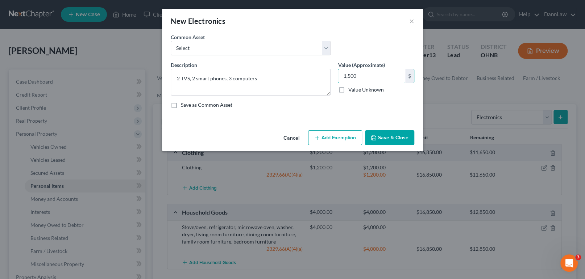
type input "1,500"
click at [326, 138] on button "Add Exemption" at bounding box center [335, 137] width 54 height 15
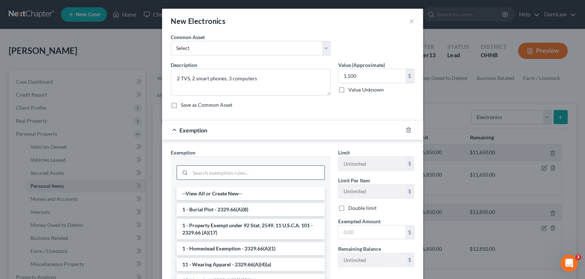
click at [253, 177] on input "search" at bounding box center [257, 173] width 134 height 14
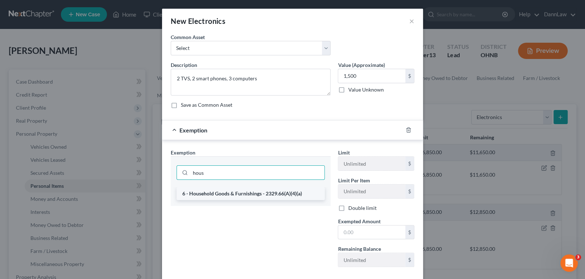
type input "hous"
click at [248, 196] on li "6 - Household Goods & Furnishings - 2329.66(A)(4)(a)" at bounding box center [250, 193] width 148 height 13
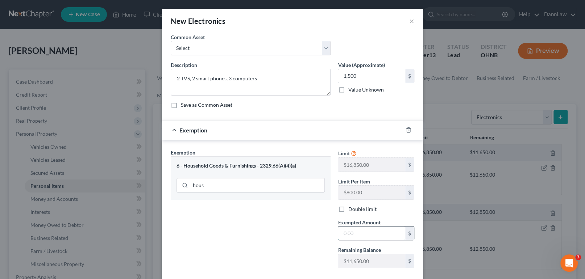
click at [352, 236] on input "text" at bounding box center [371, 234] width 67 height 14
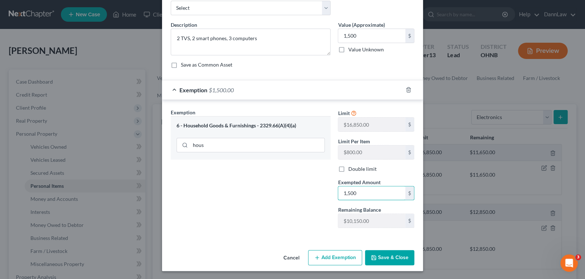
type input "1,500"
click at [383, 261] on button "Save & Close" at bounding box center [389, 257] width 49 height 15
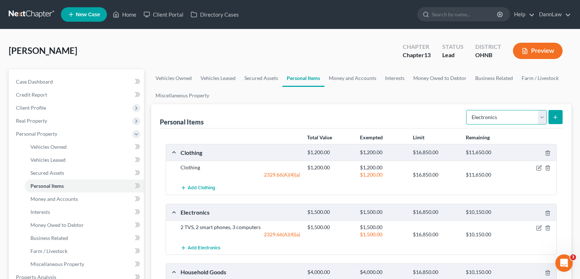
click at [483, 119] on select "Select Item Type Clothing Collectibles Of Value Electronics Firearms Household …" at bounding box center [506, 117] width 80 height 14
select select "pets"
click at [467, 110] on select "Select Item Type Clothing Collectibles Of Value Electronics Firearms Household …" at bounding box center [506, 117] width 80 height 14
click at [560, 115] on button "submit" at bounding box center [555, 117] width 14 height 14
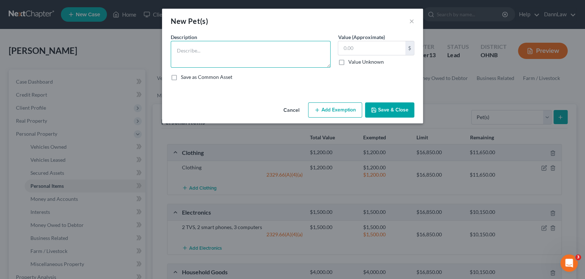
click at [274, 61] on textarea at bounding box center [251, 54] width 160 height 27
type textarea "1"
type textarea "d"
click at [240, 54] on textarea "2 dogs, bearded dragon, tortoise, 3 snakes" at bounding box center [251, 54] width 160 height 27
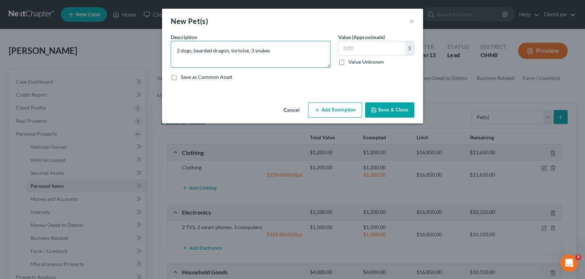
type textarea "2 dogs, bearded dragon, tortoise, 3 snakes"
click at [388, 107] on button "Save & Close" at bounding box center [389, 110] width 49 height 15
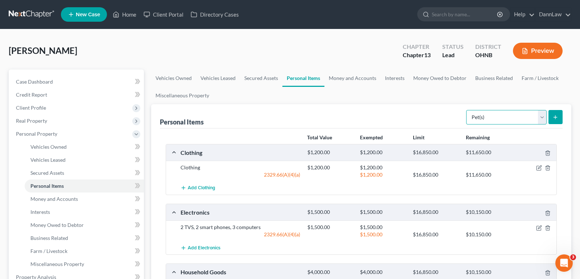
click at [478, 113] on select "Select Item Type Clothing Collectibles Of Value Electronics Firearms Household …" at bounding box center [506, 117] width 80 height 14
select select "sports_and_hobby_equipment"
click at [467, 110] on select "Select Item Type Clothing Collectibles Of Value Electronics Firearms Household …" at bounding box center [506, 117] width 80 height 14
click at [558, 121] on button "submit" at bounding box center [555, 117] width 14 height 14
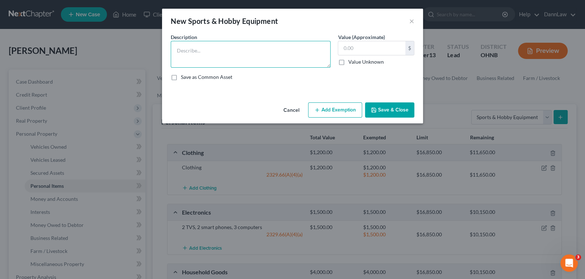
click at [288, 59] on textarea at bounding box center [251, 54] width 160 height 27
type textarea "Firearms, baseball equpiment"
type input "750"
click at [330, 105] on button "Add Exemption" at bounding box center [335, 110] width 54 height 15
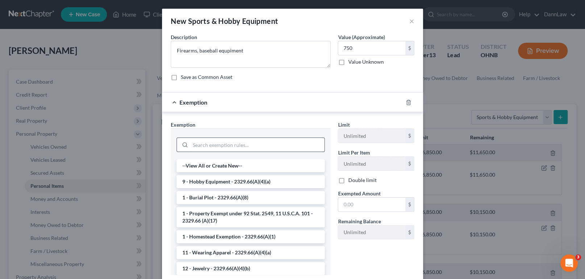
click at [265, 144] on input "search" at bounding box center [257, 145] width 134 height 14
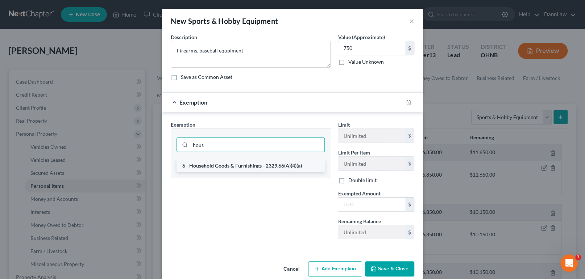
type input "hous"
click at [273, 166] on li "6 - Household Goods & Furnishings - 2329.66(A)(4)(a)" at bounding box center [250, 165] width 148 height 13
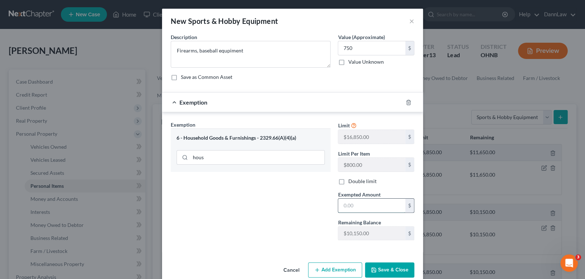
click at [365, 209] on input "text" at bounding box center [371, 206] width 67 height 14
type input "750"
click at [384, 268] on button "Save & Close" at bounding box center [389, 270] width 49 height 15
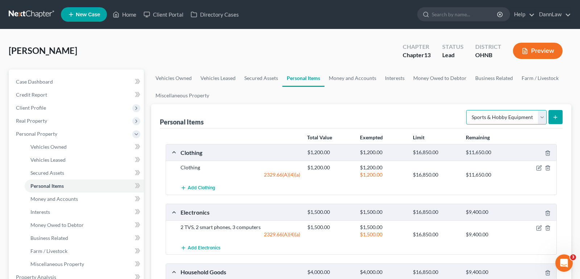
click at [500, 115] on select "Select Item Type Clothing Collectibles Of Value Electronics Firearms Household …" at bounding box center [506, 117] width 80 height 14
select select "jewelry"
click at [467, 110] on select "Select Item Type Clothing Collectibles Of Value Electronics Firearms Household …" at bounding box center [506, 117] width 80 height 14
click at [555, 115] on icon "submit" at bounding box center [555, 118] width 6 height 6
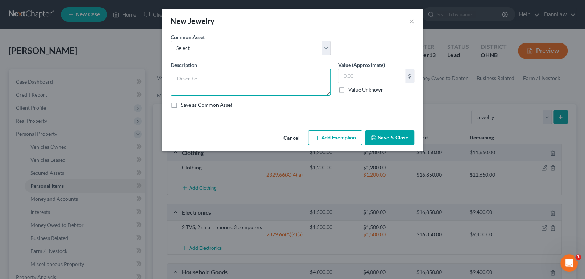
click at [294, 88] on textarea at bounding box center [251, 82] width 160 height 27
type textarea "Necklaces, earrings, rings"
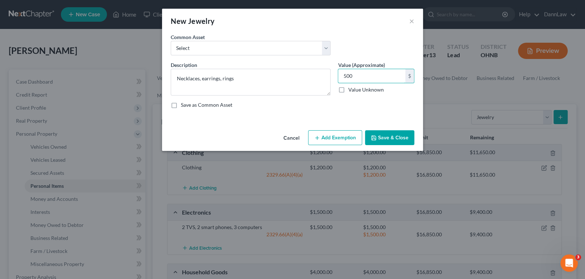
type input "500"
click at [334, 135] on button "Add Exemption" at bounding box center [335, 137] width 54 height 15
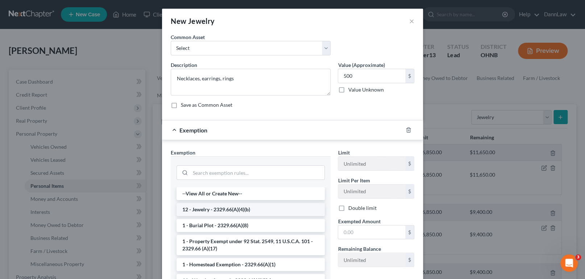
click at [276, 207] on li "12 - Jewelry - 2329.66(A)(4)(b)" at bounding box center [250, 209] width 148 height 13
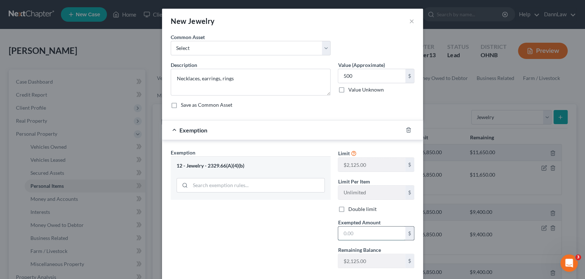
click at [356, 238] on input "text" at bounding box center [371, 234] width 67 height 14
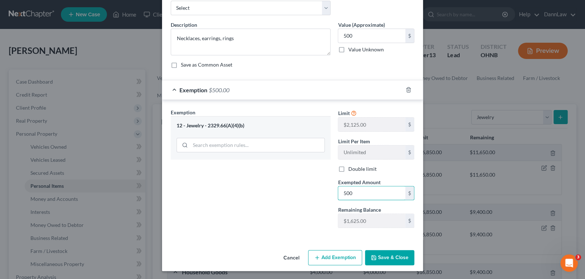
type input "500"
click at [377, 255] on button "Save & Close" at bounding box center [389, 257] width 49 height 15
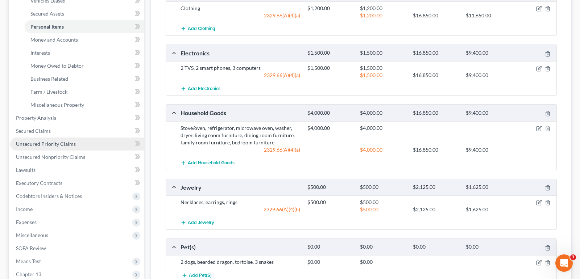
scroll to position [165, 0]
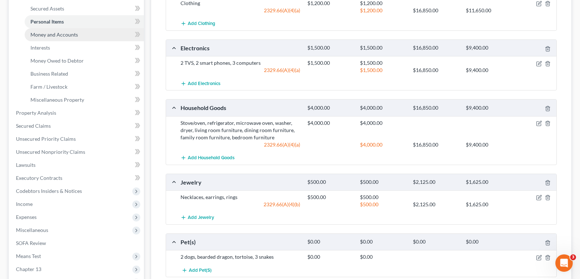
click at [49, 33] on span "Money and Accounts" at bounding box center [53, 35] width 47 height 6
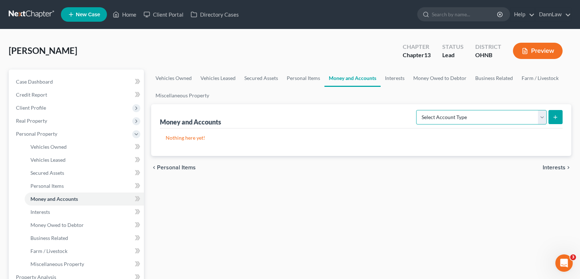
click at [511, 119] on select "Select Account Type Brokerage Cash on Hand Certificates of Deposit Checking Acc…" at bounding box center [481, 117] width 130 height 14
select select "cash_on_hand"
click at [418, 110] on select "Select Account Type Brokerage Cash on Hand Certificates of Deposit Checking Acc…" at bounding box center [481, 117] width 130 height 14
click at [560, 119] on button "submit" at bounding box center [555, 117] width 14 height 14
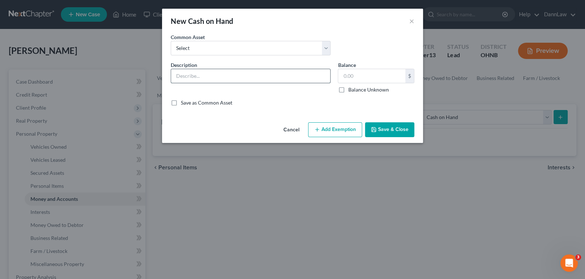
click at [279, 71] on input "text" at bounding box center [250, 76] width 159 height 14
type input "Cash on hand"
drag, startPoint x: 376, startPoint y: 125, endPoint x: 402, endPoint y: 130, distance: 26.7
click at [379, 126] on button "Save & Close" at bounding box center [389, 129] width 49 height 15
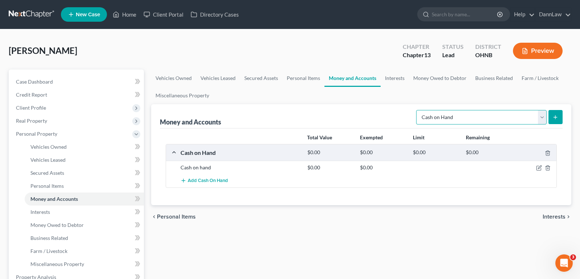
click at [458, 120] on select "Select Account Type Brokerage Cash on Hand Certificates of Deposit Checking Acc…" at bounding box center [481, 117] width 130 height 14
select select "checking"
click at [418, 110] on select "Select Account Type Brokerage Cash on Hand Certificates of Deposit Checking Acc…" at bounding box center [481, 117] width 130 height 14
click at [557, 119] on icon "submit" at bounding box center [555, 118] width 6 height 6
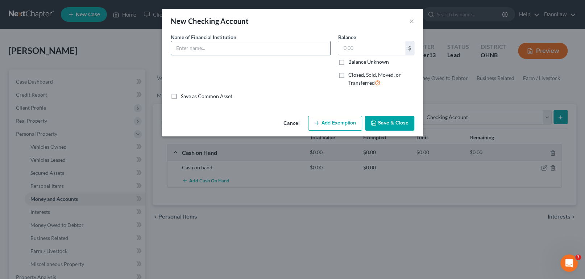
drag, startPoint x: 239, startPoint y: 49, endPoint x: 238, endPoint y: 55, distance: 6.2
click at [239, 48] on input "text" at bounding box center [250, 48] width 159 height 14
type input "Citizens Bank"
click at [383, 119] on button "Save & Close" at bounding box center [389, 123] width 49 height 15
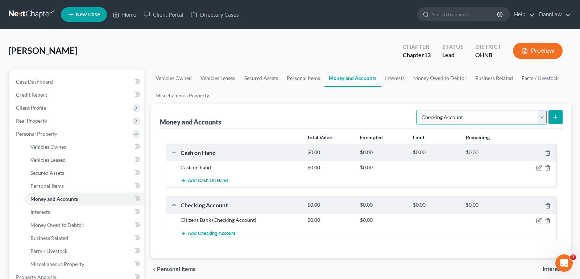
click at [438, 117] on select "Select Account Type Brokerage Cash on Hand Certificates of Deposit Checking Acc…" at bounding box center [481, 117] width 130 height 14
click at [402, 81] on link "Interests" at bounding box center [395, 78] width 28 height 17
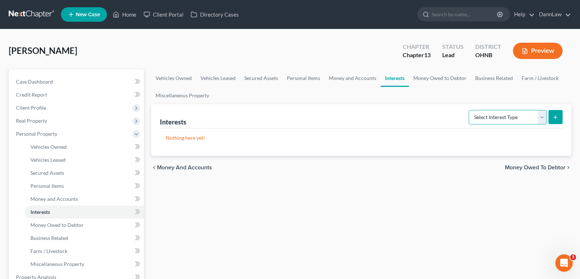
click at [497, 120] on select "Select Interest Type 401K Annuity Bond Education IRA Government Bond Government…" at bounding box center [508, 117] width 78 height 14
click at [360, 76] on link "Money and Accounts" at bounding box center [352, 78] width 56 height 17
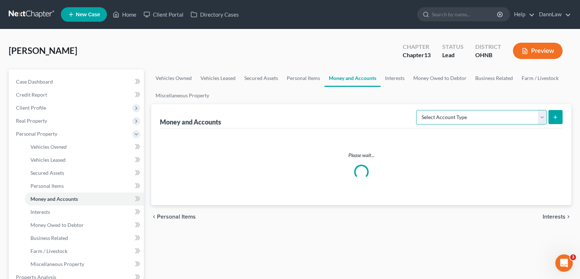
click at [482, 118] on select "Select Account Type Brokerage Cash on Hand Certificates of Deposit Checking Acc…" at bounding box center [481, 117] width 130 height 14
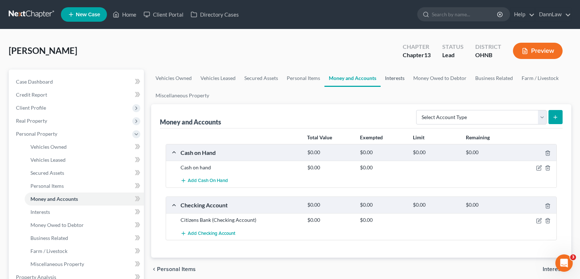
click at [392, 74] on link "Interests" at bounding box center [395, 78] width 28 height 17
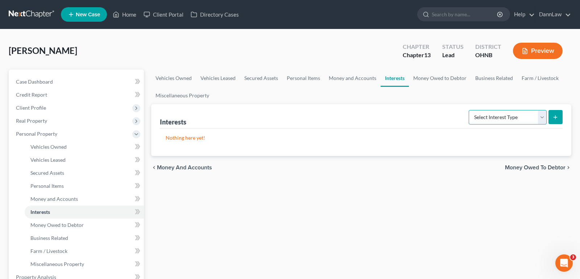
click at [518, 118] on select "Select Interest Type 401K Annuity Bond Education IRA Government Bond Government…" at bounding box center [508, 117] width 78 height 14
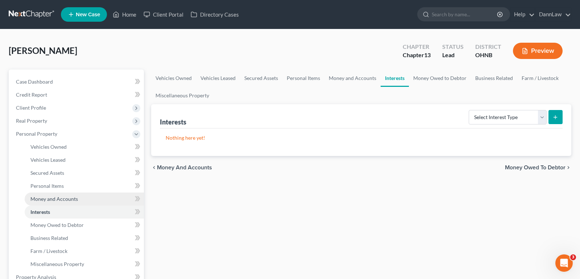
click at [78, 196] on link "Money and Accounts" at bounding box center [84, 199] width 119 height 13
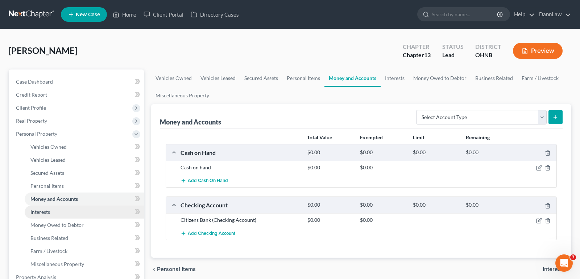
click at [65, 207] on link "Interests" at bounding box center [84, 212] width 119 height 13
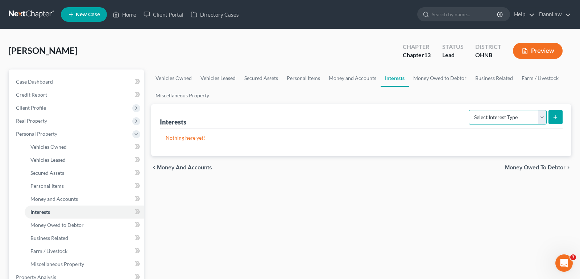
click at [541, 120] on select "Select Interest Type 401K Annuity Bond Education IRA Government Bond Government…" at bounding box center [508, 117] width 78 height 14
click at [553, 121] on button "submit" at bounding box center [555, 117] width 14 height 14
click at [539, 117] on select "Select Interest Type 401K Annuity Bond Education IRA Government Bond Government…" at bounding box center [508, 117] width 78 height 14
select select "other_retirement_plan"
click at [469, 110] on select "Select Interest Type 401K Annuity Bond Education IRA Government Bond Government…" at bounding box center [508, 117] width 78 height 14
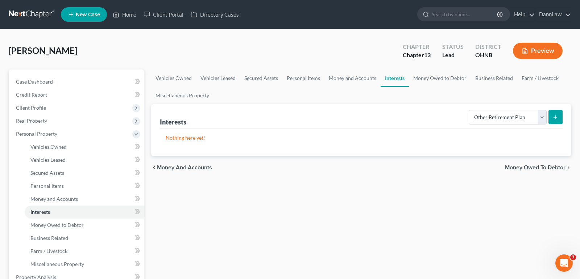
click at [554, 117] on icon "submit" at bounding box center [555, 118] width 6 height 6
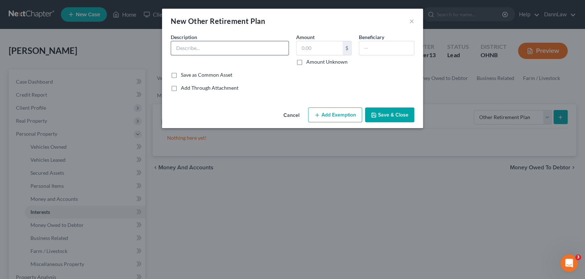
click at [253, 51] on input "text" at bounding box center [229, 48] width 117 height 14
type input "401k"
click at [389, 112] on button "Save & Close" at bounding box center [389, 115] width 49 height 15
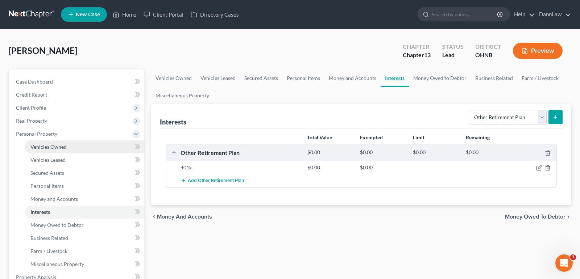
click at [47, 148] on span "Vehicles Owned" at bounding box center [48, 147] width 36 height 6
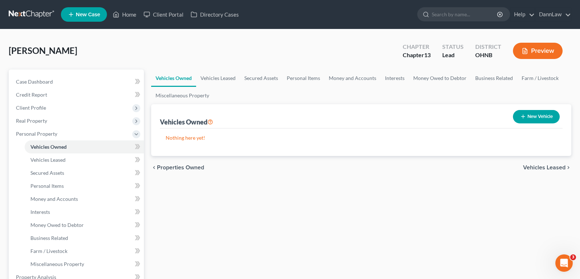
click at [539, 116] on button "New Vehicle" at bounding box center [536, 116] width 47 height 13
select select "0"
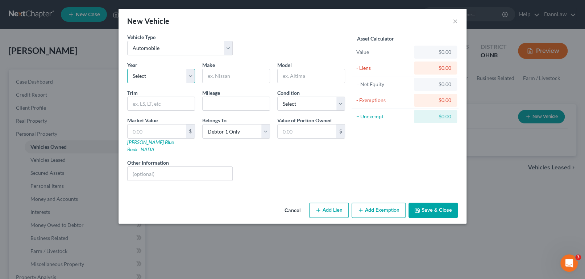
click at [164, 76] on select "Select 2026 2025 2024 2023 2022 2021 2020 2019 2018 2017 2016 2015 2014 2013 20…" at bounding box center [161, 76] width 68 height 14
select select "12"
click at [127, 69] on select "Select 2026 2025 2024 2023 2022 2021 2020 2019 2018 2017 2016 2015 2014 2013 20…" at bounding box center [161, 76] width 68 height 14
click at [228, 79] on input "text" at bounding box center [236, 76] width 67 height 14
type input "Ford"
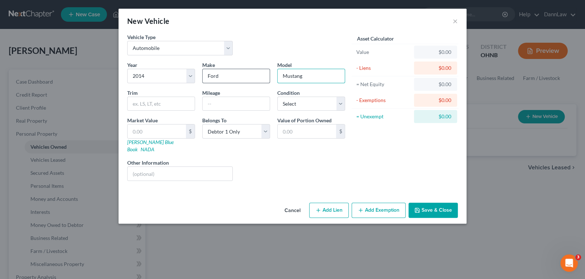
type input "Mustang"
type input "45000"
click at [435, 206] on button "Save & Close" at bounding box center [432, 210] width 49 height 15
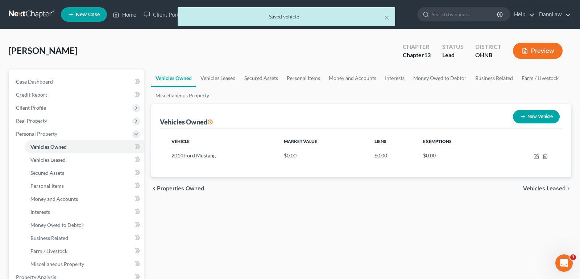
click at [541, 112] on button "New Vehicle" at bounding box center [536, 116] width 47 height 13
select select "0"
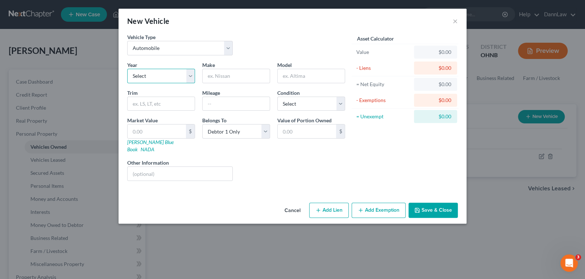
click at [177, 72] on select "Select 2026 2025 2024 2023 2022 2021 2020 2019 2018 2017 2016 2015 2014 2013 20…" at bounding box center [161, 76] width 68 height 14
select select "12"
click at [127, 69] on select "Select 2026 2025 2024 2023 2022 2021 2020 2019 2018 2017 2016 2015 2014 2013 20…" at bounding box center [161, 76] width 68 height 14
click at [225, 76] on input "text" at bounding box center [236, 76] width 67 height 14
type input "Honda"
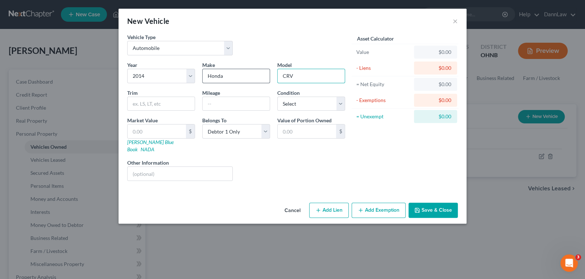
type input "CRV"
type input "LX"
type input "70000"
drag, startPoint x: 308, startPoint y: 100, endPoint x: 308, endPoint y: 104, distance: 4.7
click at [308, 100] on select "Select Excellent Very Good Good Fair Poor" at bounding box center [311, 104] width 68 height 14
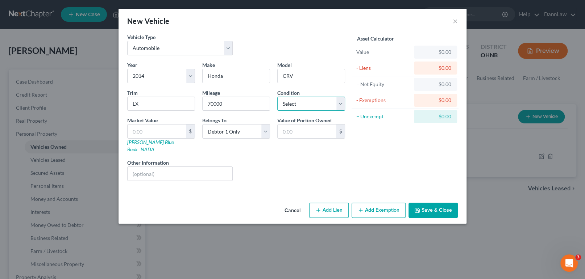
select select "3"
click at [277, 97] on select "Select Excellent Very Good Good Fair Poor" at bounding box center [311, 104] width 68 height 14
click at [436, 210] on div "Cancel Add Lien Add Lease Add Exemption Save & Close" at bounding box center [293, 212] width 348 height 24
click at [431, 203] on button "Save & Close" at bounding box center [432, 210] width 49 height 15
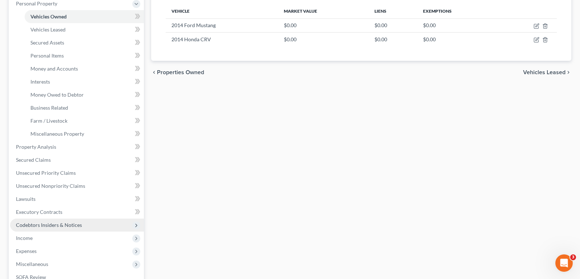
scroll to position [132, 0]
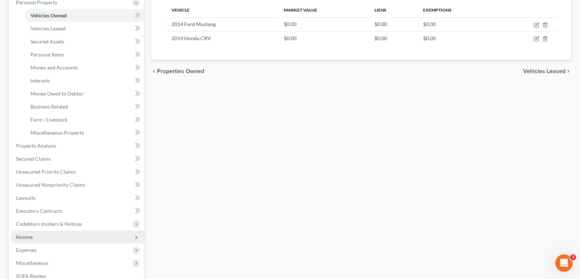
click at [36, 235] on span "Income" at bounding box center [77, 237] width 134 height 13
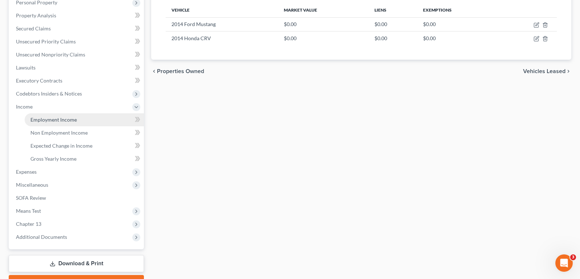
click at [54, 117] on span "Employment Income" at bounding box center [53, 120] width 46 height 6
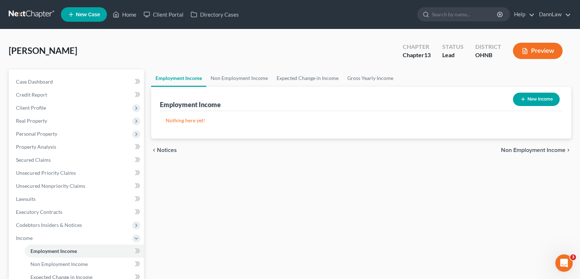
click at [532, 101] on button "New Income" at bounding box center [536, 99] width 47 height 13
select select "0"
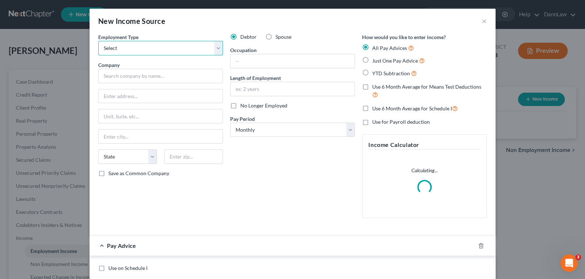
click at [157, 48] on select "Select Full or [DEMOGRAPHIC_DATA] Employment Self Employment" at bounding box center [160, 48] width 125 height 14
select select "0"
click at [98, 41] on select "Select Full or [DEMOGRAPHIC_DATA] Employment Self Employment" at bounding box center [160, 48] width 125 height 14
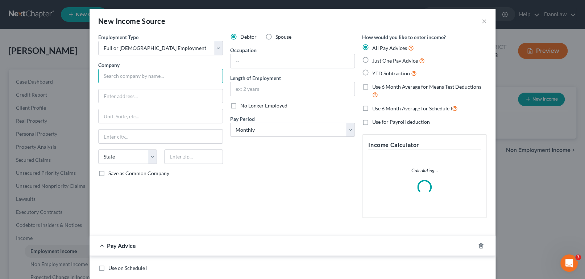
click at [148, 73] on input "text" at bounding box center [160, 76] width 125 height 14
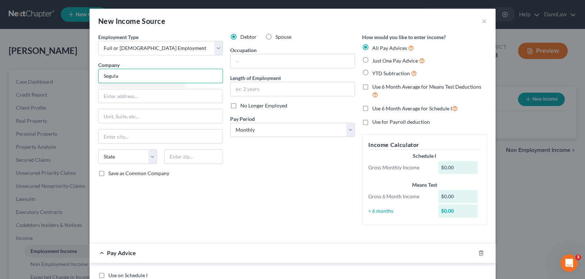
type input "Segula"
click at [275, 37] on label "Spouse" at bounding box center [283, 36] width 16 height 7
click at [278, 37] on input "Spouse" at bounding box center [280, 35] width 5 height 5
radio input "true"
click at [269, 63] on input "text" at bounding box center [292, 61] width 124 height 14
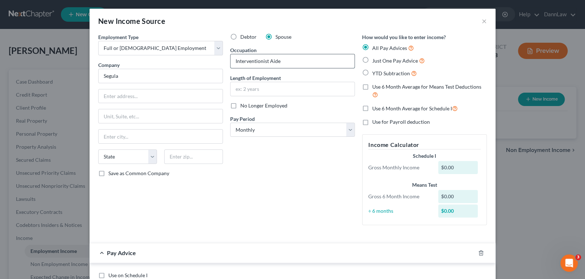
type input "Interventionist Aide"
type input "2 years"
click at [301, 123] on select "Select Monthly Twice Monthly Every Other Week Weekly" at bounding box center [292, 130] width 125 height 14
select select "1"
click at [230, 123] on select "Select Monthly Twice Monthly Every Other Week Weekly" at bounding box center [292, 130] width 125 height 14
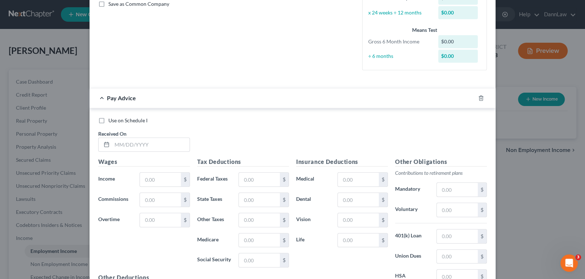
scroll to position [230, 0]
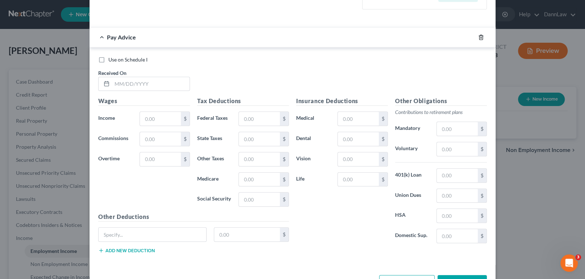
click at [481, 37] on line "button" at bounding box center [481, 37] width 0 height 1
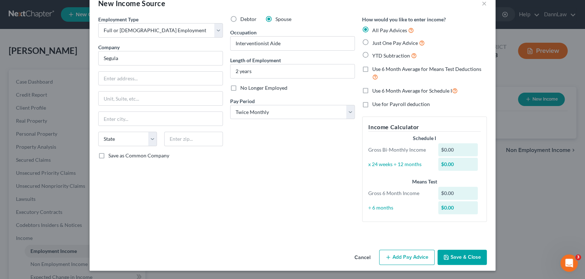
click at [456, 263] on button "Save & Close" at bounding box center [461, 257] width 49 height 15
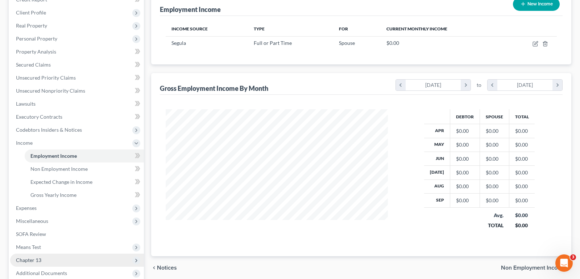
scroll to position [132, 0]
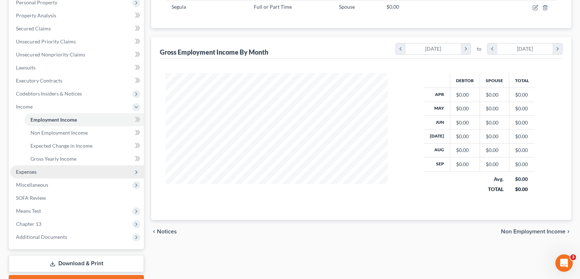
click at [34, 174] on span "Expenses" at bounding box center [26, 172] width 21 height 6
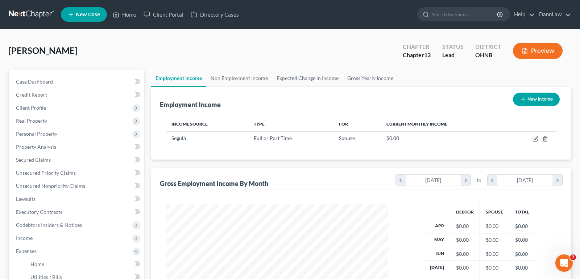
scroll to position [0, 0]
click at [40, 261] on span "Home" at bounding box center [37, 264] width 14 height 6
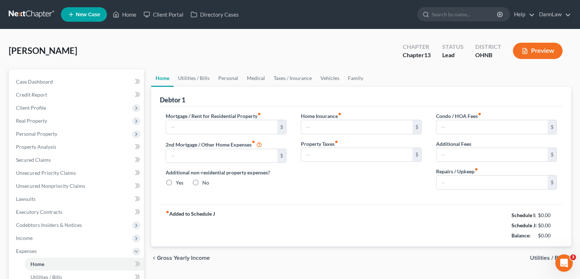
type input "0.00"
radio input "true"
type input "0.00"
click at [193, 128] on input "text" at bounding box center [221, 127] width 111 height 14
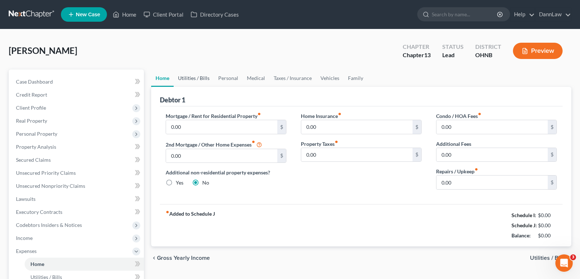
click at [193, 76] on link "Utilities / Bills" at bounding box center [194, 78] width 40 height 17
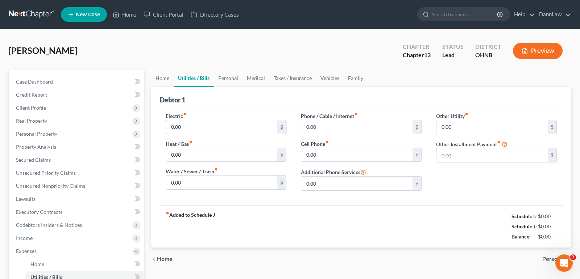
click at [208, 129] on input "0.00" at bounding box center [221, 127] width 111 height 14
click at [226, 79] on link "Personal" at bounding box center [228, 78] width 29 height 17
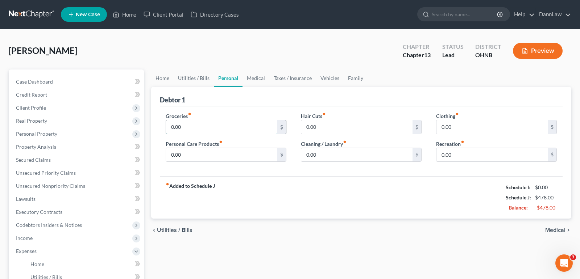
click at [203, 125] on input "0.00" at bounding box center [221, 127] width 111 height 14
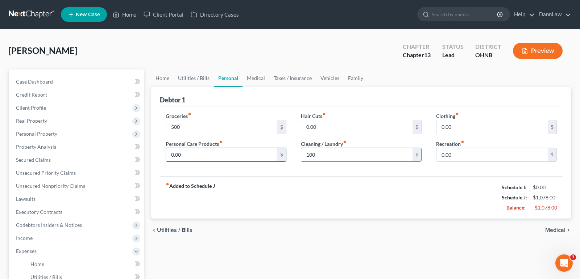
click at [210, 151] on input "0.00" at bounding box center [221, 155] width 111 height 14
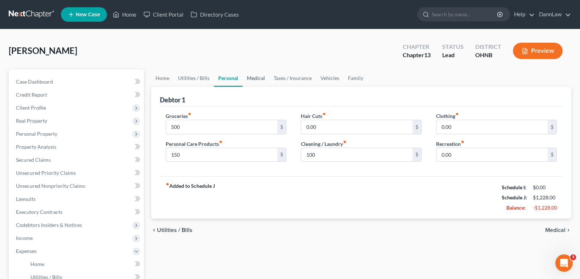
click at [254, 79] on link "Medical" at bounding box center [255, 78] width 27 height 17
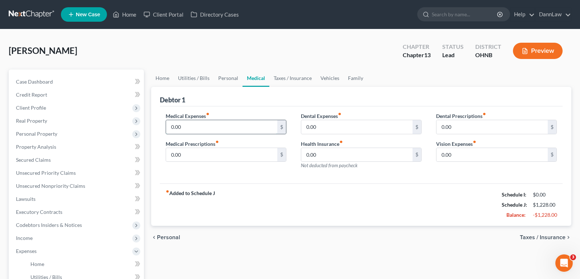
click at [207, 125] on input "0.00" at bounding box center [221, 127] width 111 height 14
click at [227, 80] on link "Personal" at bounding box center [228, 78] width 29 height 17
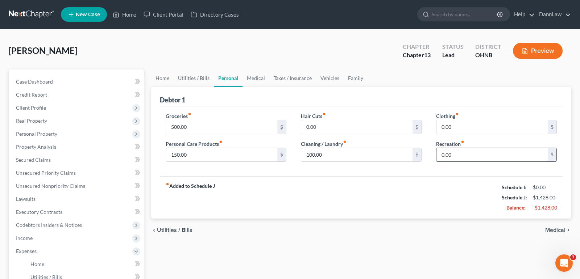
click at [458, 149] on input "0.00" at bounding box center [491, 155] width 111 height 14
click at [355, 80] on link "Family" at bounding box center [356, 78] width 24 height 17
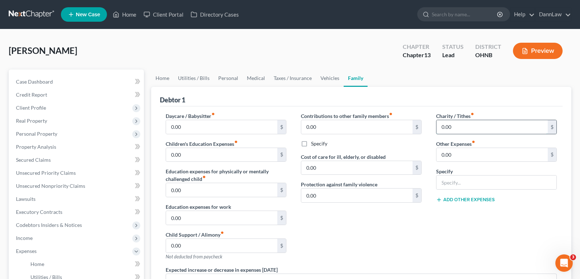
click at [445, 124] on input "0.00" at bounding box center [491, 127] width 111 height 14
click at [325, 79] on link "Vehicles" at bounding box center [330, 78] width 28 height 17
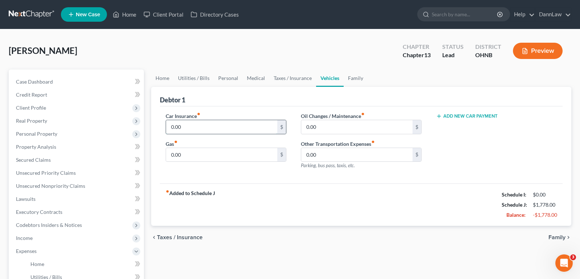
click at [233, 133] on input "0.00" at bounding box center [221, 127] width 111 height 14
click at [72, 93] on link "Credit Report" at bounding box center [77, 94] width 134 height 13
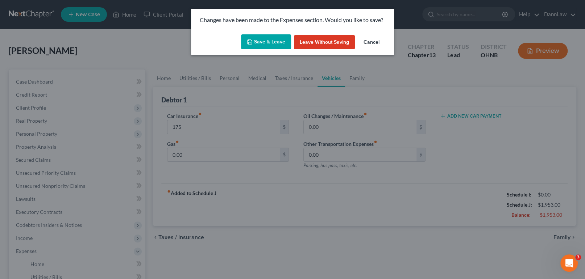
click at [255, 45] on button "Save & Leave" at bounding box center [266, 41] width 50 height 15
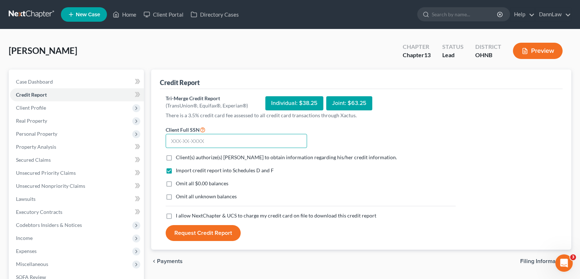
click at [215, 142] on input "text" at bounding box center [236, 141] width 141 height 14
click at [176, 158] on label "Client(s) authorize(s) [PERSON_NAME] to obtain information regarding his/her cr…" at bounding box center [286, 157] width 221 height 7
click at [179, 158] on input "Client(s) authorize(s) [PERSON_NAME] to obtain information regarding his/her cr…" at bounding box center [181, 156] width 5 height 5
click at [176, 217] on label "I allow NextChapter & UCS to charge my credit card on file to download this cre…" at bounding box center [276, 215] width 200 height 7
click at [179, 217] on input "I allow NextChapter & UCS to charge my credit card on file to download this cre…" at bounding box center [181, 214] width 5 height 5
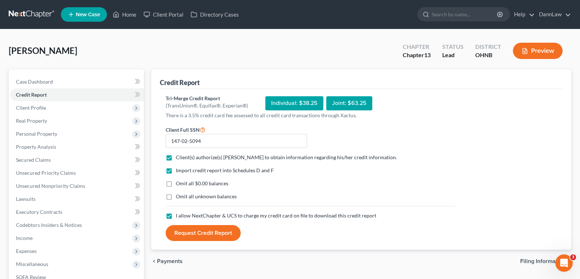
click at [196, 235] on button "Request Credit Report" at bounding box center [203, 233] width 75 height 16
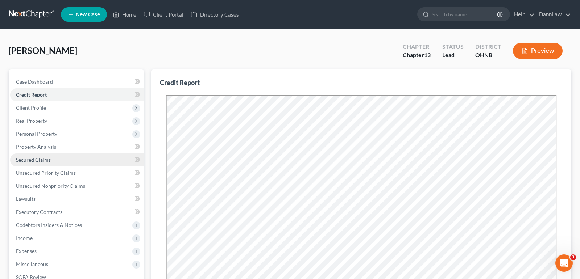
click at [62, 157] on link "Secured Claims" at bounding box center [77, 160] width 134 height 13
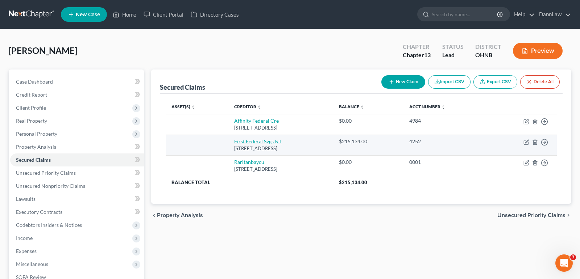
click at [256, 144] on link "First Federal Svgs & L" at bounding box center [258, 141] width 48 height 6
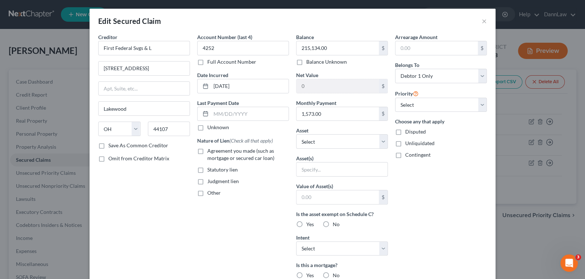
click at [207, 152] on label "Agreement you made (such as mortgage or secured car loan)" at bounding box center [248, 154] width 82 height 14
click at [210, 152] on input "Agreement you made (such as mortgage or secured car loan)" at bounding box center [212, 149] width 5 height 5
click at [311, 138] on select "Select Other Multiple Assets [STREET_ADDRESS] - $0.0 Household Goods - Stove/ov…" at bounding box center [342, 141] width 92 height 14
click at [296, 134] on select "Select Other Multiple Assets [STREET_ADDRESS] - $0.0 Household Goods - Stove/ov…" at bounding box center [342, 141] width 92 height 14
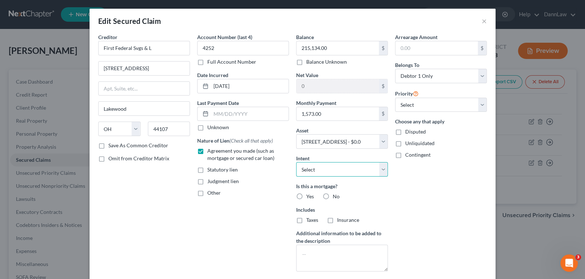
click at [324, 170] on select "Select Surrender Redeem Reaffirm Avoid Other" at bounding box center [342, 169] width 92 height 14
click at [296, 162] on select "Select Surrender Redeem Reaffirm Avoid Other" at bounding box center [342, 169] width 92 height 14
click at [306, 196] on label "Yes" at bounding box center [310, 196] width 8 height 7
click at [309, 196] on input "Yes" at bounding box center [311, 195] width 5 height 5
click at [337, 221] on label "Insurance" at bounding box center [348, 220] width 22 height 7
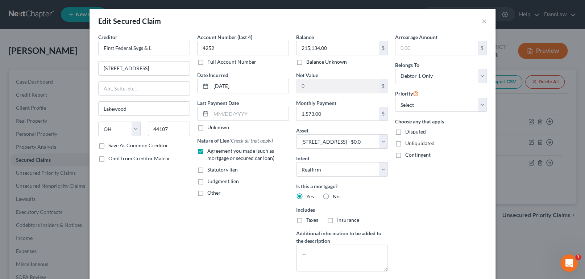
click at [340, 221] on input "Insurance" at bounding box center [342, 219] width 5 height 5
click at [327, 255] on textarea at bounding box center [342, 258] width 92 height 27
drag, startPoint x: 464, startPoint y: 149, endPoint x: 438, endPoint y: 168, distance: 32.3
click at [464, 149] on div "Choose any that apply Disputed Unliquidated Contingent" at bounding box center [441, 138] width 92 height 41
click at [330, 254] on textarea at bounding box center [342, 258] width 92 height 27
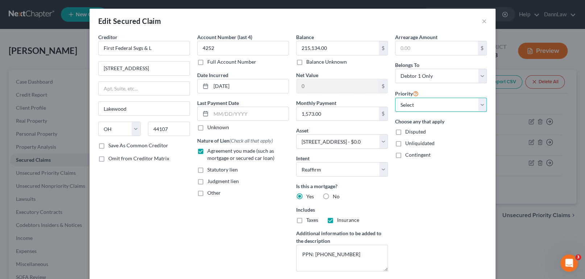
click at [413, 104] on select "Select 1st 2nd 3rd 4th 5th 6th 7th 8th 9th 10th 11th 12th 13th 14th 15th 16th 1…" at bounding box center [441, 105] width 92 height 14
click at [395, 98] on select "Select 1st 2nd 3rd 4th 5th 6th 7th 8th 9th 10th 11th 12th 13th 14th 15th 16th 1…" at bounding box center [441, 105] width 92 height 14
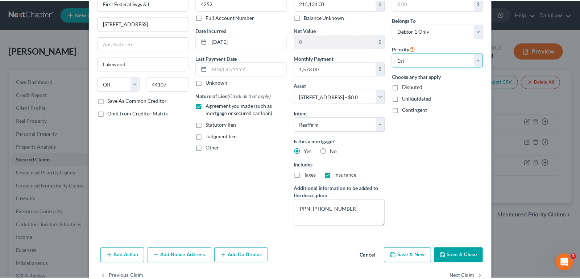
scroll to position [64, 0]
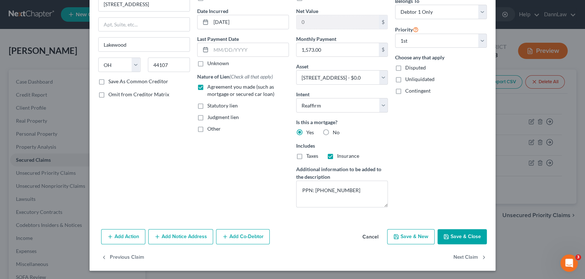
click at [457, 237] on button "Save & Close" at bounding box center [461, 236] width 49 height 15
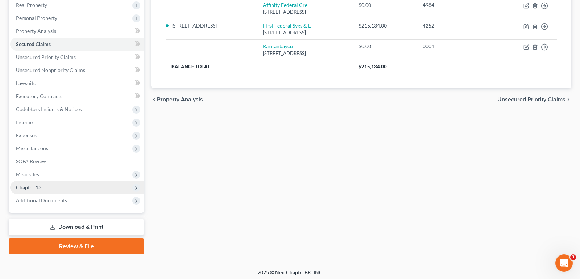
scroll to position [118, 0]
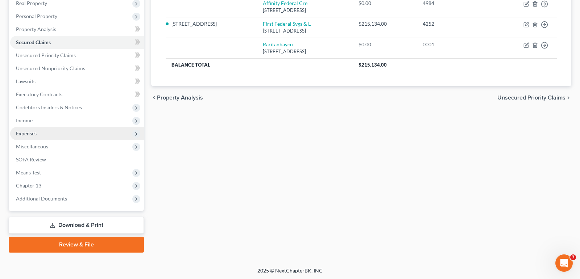
click at [20, 134] on span "Expenses" at bounding box center [26, 133] width 21 height 6
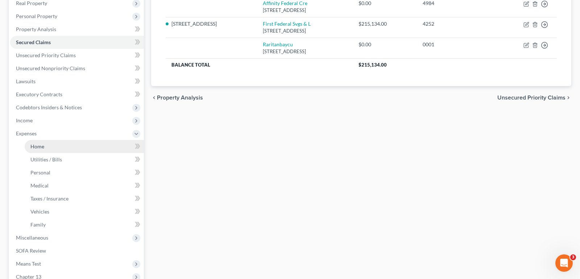
click at [57, 146] on link "Home" at bounding box center [84, 146] width 119 height 13
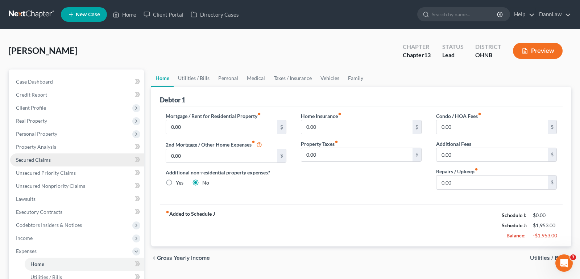
click at [44, 159] on span "Secured Claims" at bounding box center [33, 160] width 35 height 6
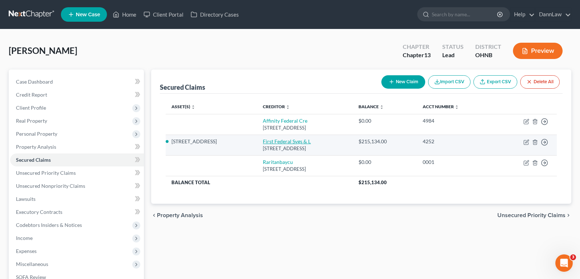
click at [274, 142] on link "First Federal Svgs & L" at bounding box center [287, 141] width 48 height 6
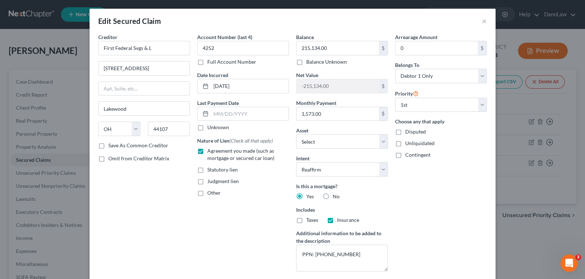
click at [306, 221] on label "Taxes" at bounding box center [312, 220] width 12 height 7
click at [309, 221] on input "Taxes" at bounding box center [311, 219] width 5 height 5
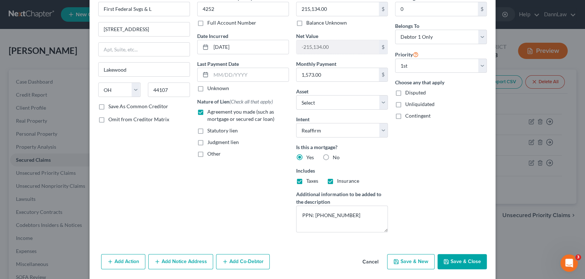
scroll to position [64, 0]
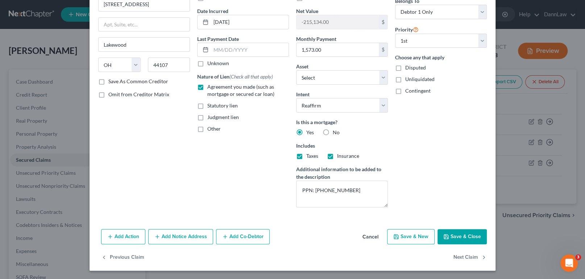
click at [451, 239] on button "Save & Close" at bounding box center [461, 236] width 49 height 15
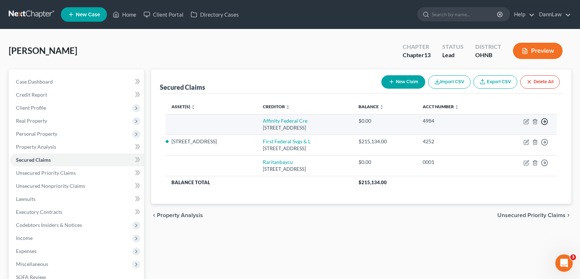
click at [545, 122] on line "button" at bounding box center [544, 122] width 3 height 0
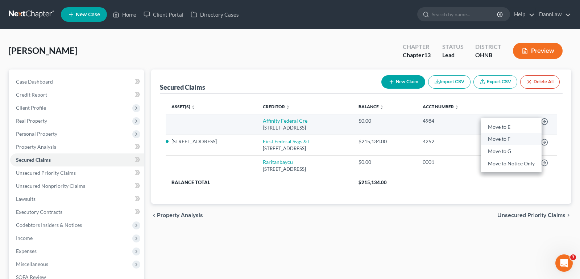
click at [504, 141] on link "Move to F" at bounding box center [511, 139] width 61 height 12
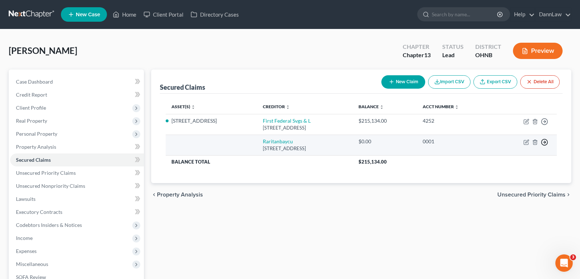
click at [545, 145] on circle "button" at bounding box center [544, 143] width 6 height 6
click at [510, 161] on link "Move to F" at bounding box center [511, 160] width 61 height 12
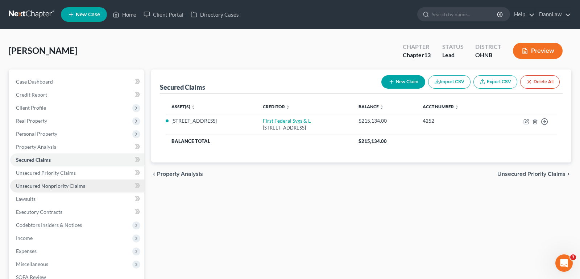
click at [40, 185] on span "Unsecured Nonpriority Claims" at bounding box center [50, 186] width 69 height 6
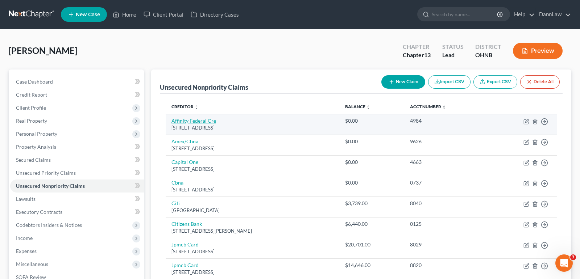
click at [201, 120] on link "Affinity Federal Cre" at bounding box center [193, 121] width 45 height 6
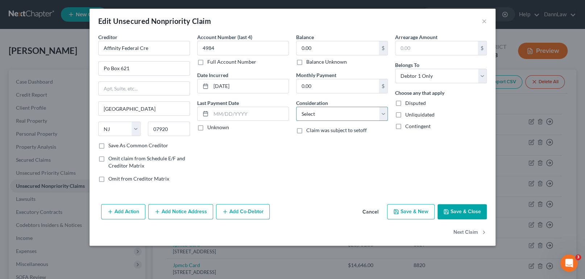
click at [318, 109] on select "Select Cable / Satellite Services Collection Agency Credit Card Debt Debt Couns…" at bounding box center [342, 114] width 92 height 14
click at [296, 107] on select "Select Cable / Satellite Services Collection Agency Credit Card Debt Debt Couns…" at bounding box center [342, 114] width 92 height 14
click at [452, 214] on button "Save & Close" at bounding box center [461, 211] width 49 height 15
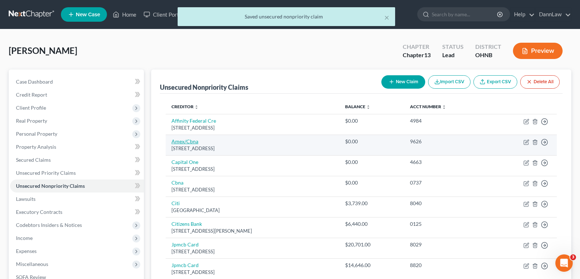
click at [184, 144] on link "Amex/Cbna" at bounding box center [184, 141] width 27 height 6
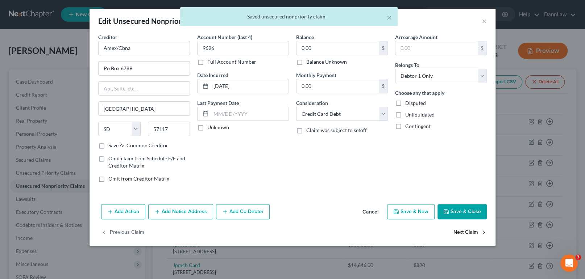
click at [461, 232] on button "Next Claim" at bounding box center [469, 232] width 33 height 15
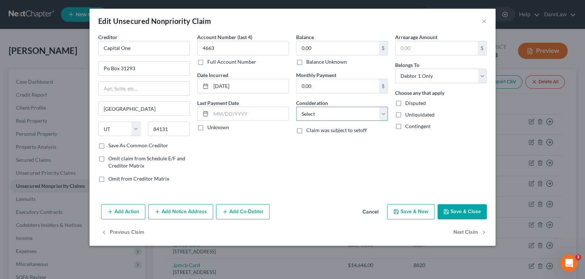
click at [351, 118] on select "Select Cable / Satellite Services Collection Agency Credit Card Debt Debt Couns…" at bounding box center [342, 114] width 92 height 14
click at [296, 107] on select "Select Cable / Satellite Services Collection Agency Credit Card Debt Debt Couns…" at bounding box center [342, 114] width 92 height 14
click at [460, 234] on button "Next Claim" at bounding box center [469, 232] width 33 height 15
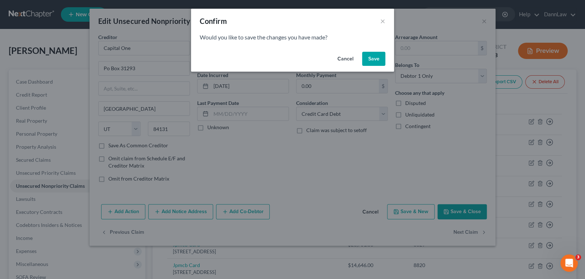
click at [367, 62] on button "Save" at bounding box center [373, 59] width 23 height 14
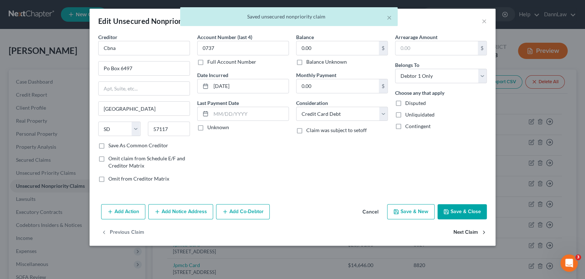
click at [463, 233] on button "Next Claim" at bounding box center [469, 232] width 33 height 15
drag, startPoint x: 350, startPoint y: 115, endPoint x: 348, endPoint y: 120, distance: 5.5
click at [350, 115] on select "Select Cable / Satellite Services Collection Agency Credit Card Debt Debt Couns…" at bounding box center [342, 114] width 92 height 14
click at [296, 107] on select "Select Cable / Satellite Services Collection Agency Credit Card Debt Debt Couns…" at bounding box center [342, 114] width 92 height 14
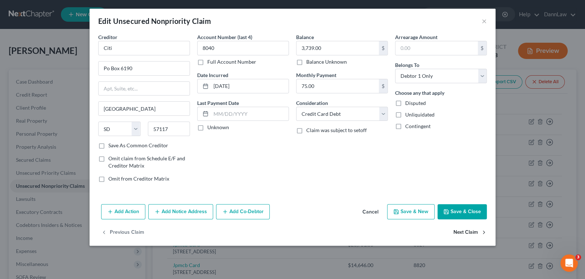
click at [460, 232] on button "Next Claim" at bounding box center [469, 232] width 33 height 15
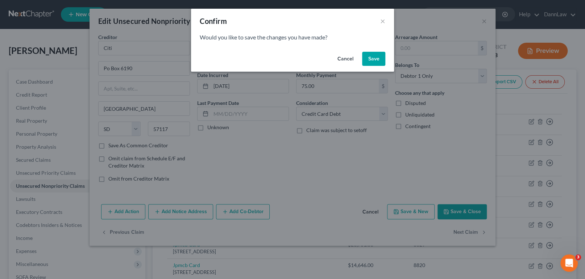
click at [369, 59] on button "Save" at bounding box center [373, 59] width 23 height 14
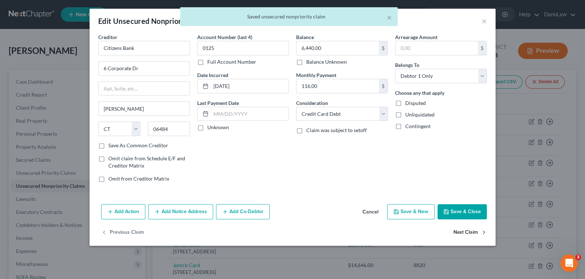
click at [463, 228] on button "Next Claim" at bounding box center [469, 232] width 33 height 15
click at [314, 111] on select "Select Cable / Satellite Services Collection Agency Credit Card Debt Debt Couns…" at bounding box center [342, 114] width 92 height 14
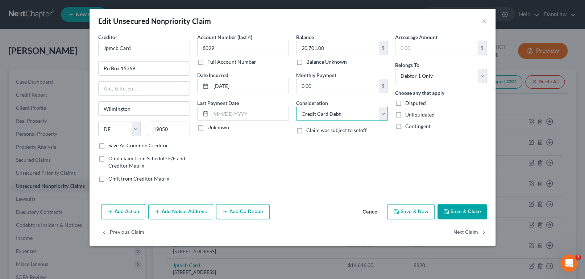
click at [296, 107] on select "Select Cable / Satellite Services Collection Agency Credit Card Debt Debt Couns…" at bounding box center [342, 114] width 92 height 14
click at [467, 235] on button "Next Claim" at bounding box center [469, 232] width 33 height 15
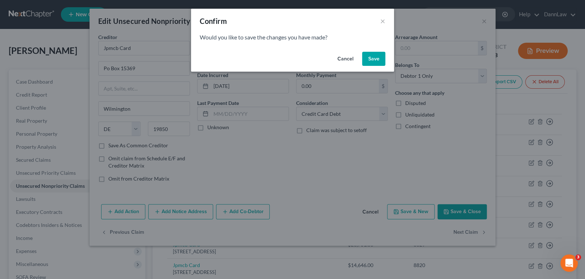
click at [368, 61] on button "Save" at bounding box center [373, 59] width 23 height 14
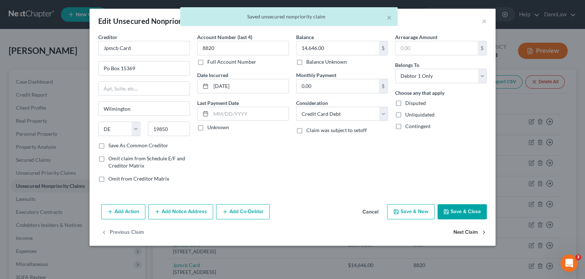
click at [474, 231] on button "Next Claim" at bounding box center [469, 232] width 33 height 15
click at [350, 116] on select "Select Cable / Satellite Services Collection Agency Credit Card Debt Debt Couns…" at bounding box center [342, 114] width 92 height 14
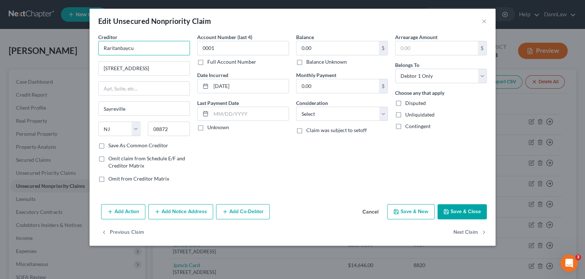
click at [127, 45] on input "Raritanbaycu" at bounding box center [144, 48] width 92 height 14
click at [113, 47] on input "Raritanbaycu" at bounding box center [144, 48] width 92 height 14
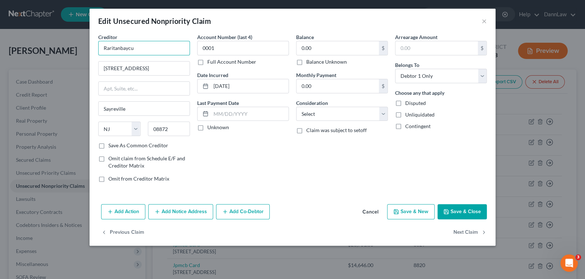
click at [125, 49] on input "Raritanbaycu" at bounding box center [144, 48] width 92 height 14
paste input "Bay Federal Credit Union"
click at [359, 113] on select "Select Cable / Satellite Services Collection Agency Credit Card Debt Debt Couns…" at bounding box center [342, 114] width 92 height 14
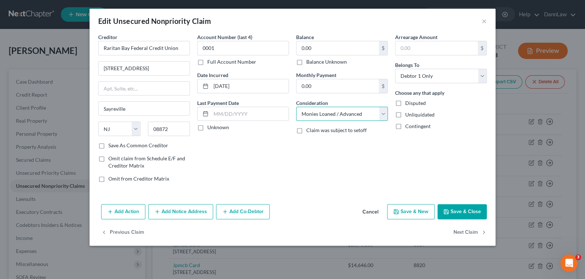
click at [296, 107] on select "Select Cable / Satellite Services Collection Agency Credit Card Debt Debt Couns…" at bounding box center [342, 114] width 92 height 14
click at [465, 233] on button "Next Claim" at bounding box center [469, 232] width 33 height 15
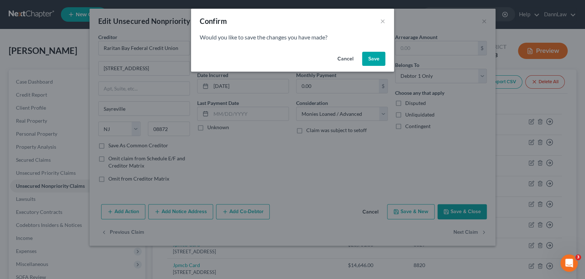
click at [369, 55] on button "Save" at bounding box center [373, 59] width 23 height 14
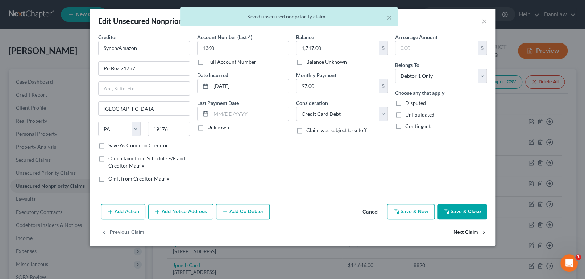
click at [462, 230] on button "Next Claim" at bounding box center [469, 232] width 33 height 15
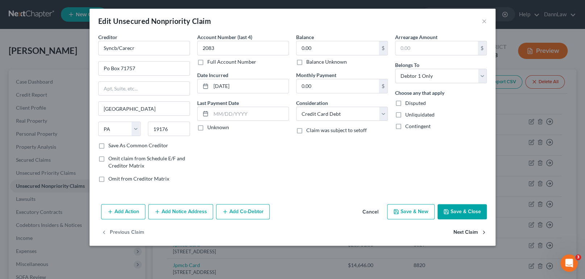
click at [459, 233] on button "Next Claim" at bounding box center [469, 232] width 33 height 15
click at [112, 50] on input "Syncb/Jcp" at bounding box center [144, 48] width 92 height 14
click at [113, 51] on input "Syncb/Jcp" at bounding box center [144, 48] width 92 height 14
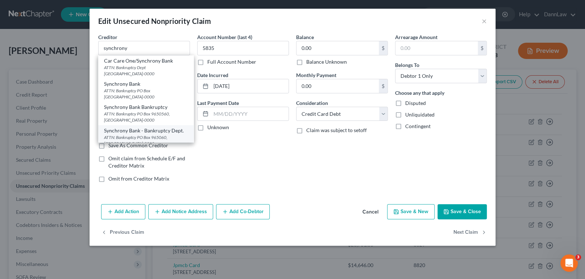
click at [161, 135] on div "ATTN: Bankruptcy PO Box 965060, [GEOGRAPHIC_DATA]-0000" at bounding box center [146, 140] width 84 height 12
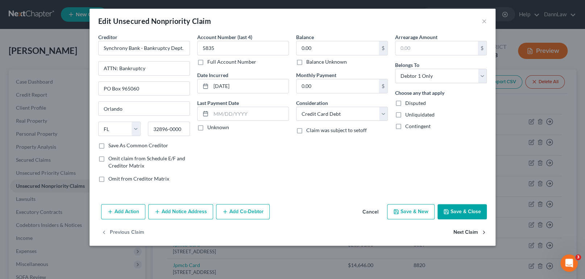
click at [465, 233] on button "Next Claim" at bounding box center [469, 232] width 33 height 15
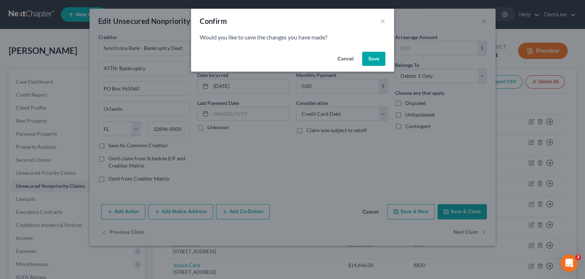
click at [365, 62] on button "Save" at bounding box center [373, 59] width 23 height 14
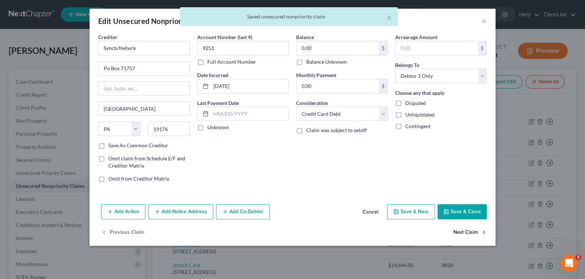
click at [465, 236] on button "Next Claim" at bounding box center [469, 232] width 33 height 15
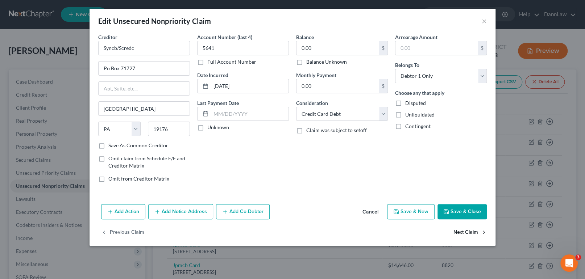
click at [465, 236] on button "Next Claim" at bounding box center [469, 232] width 33 height 15
click at [122, 50] on input "Synovus/Gsky" at bounding box center [144, 48] width 92 height 14
click at [121, 50] on input "Synovus/Gsky" at bounding box center [144, 48] width 92 height 14
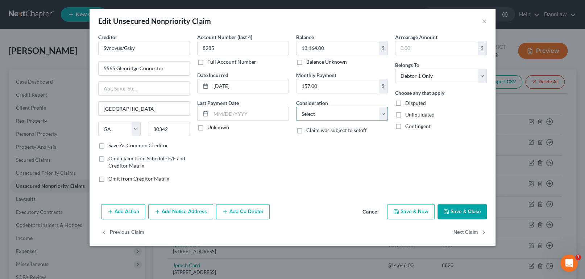
click at [338, 116] on select "Select Cable / Satellite Services Collection Agency Credit Card Debt Debt Couns…" at bounding box center [342, 114] width 92 height 14
click at [296, 107] on select "Select Cable / Satellite Services Collection Agency Credit Card Debt Debt Couns…" at bounding box center [342, 114] width 92 height 14
click at [186, 210] on button "Add Notice Address" at bounding box center [180, 211] width 65 height 15
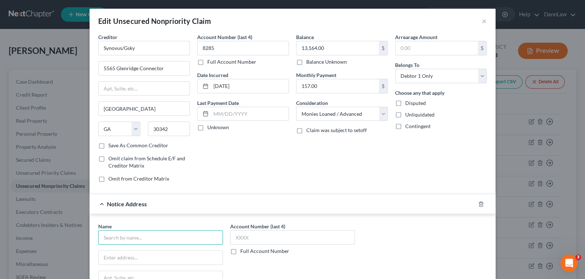
click at [154, 241] on input "text" at bounding box center [160, 237] width 125 height 14
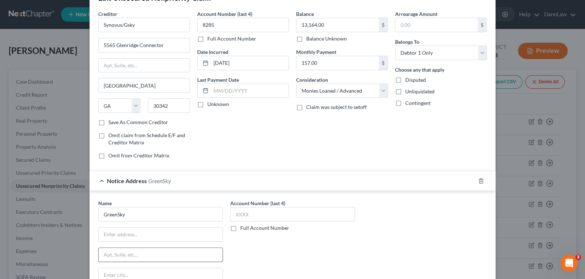
scroll to position [66, 0]
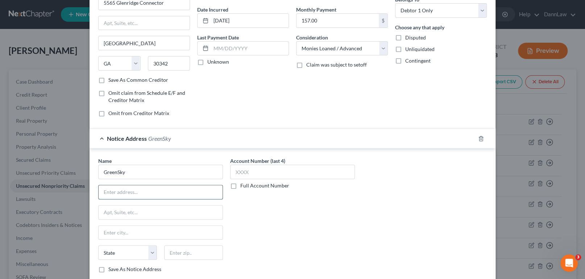
click at [140, 196] on input "text" at bounding box center [161, 193] width 124 height 14
paste input "P.O. Box 2730"
click at [131, 233] on input "text" at bounding box center [161, 233] width 124 height 14
paste input "Alpharetta"
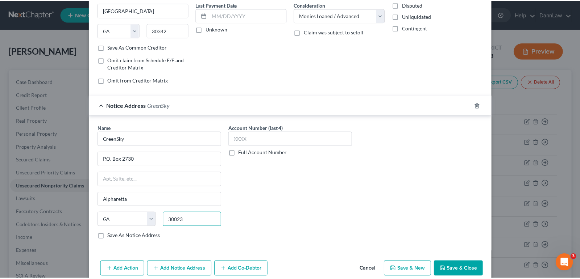
scroll to position [130, 0]
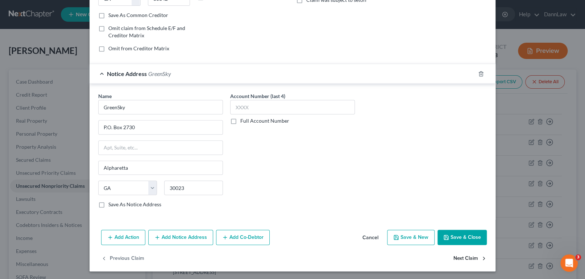
click at [475, 257] on button "Next Claim" at bounding box center [469, 258] width 33 height 15
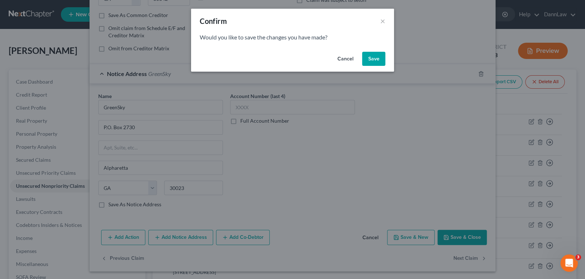
click at [375, 61] on button "Save" at bounding box center [373, 59] width 23 height 14
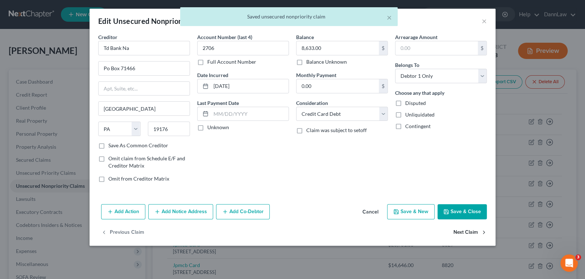
click at [474, 234] on button "Next Claim" at bounding box center [469, 232] width 33 height 15
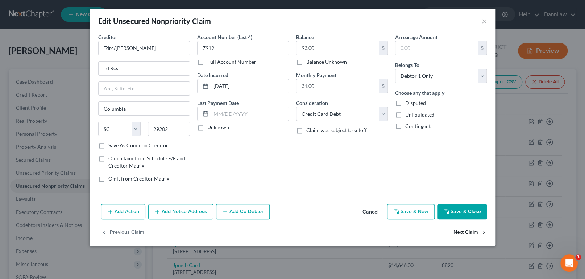
click at [474, 234] on button "Next Claim" at bounding box center [469, 232] width 33 height 15
click at [309, 115] on select "Select Cable / Satellite Services Collection Agency Credit Card Debt Debt Couns…" at bounding box center [342, 114] width 92 height 14
click at [296, 107] on select "Select Cable / Satellite Services Collection Agency Credit Card Debt Debt Couns…" at bounding box center [342, 114] width 92 height 14
click at [460, 234] on button "Next Claim" at bounding box center [469, 232] width 33 height 15
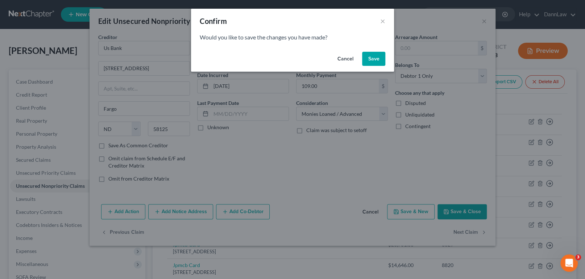
click at [368, 59] on button "Save" at bounding box center [373, 59] width 23 height 14
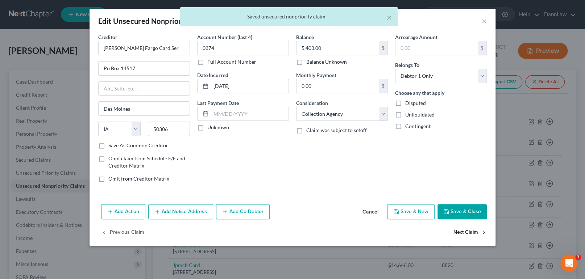
click at [461, 230] on button "Next Claim" at bounding box center [469, 232] width 33 height 15
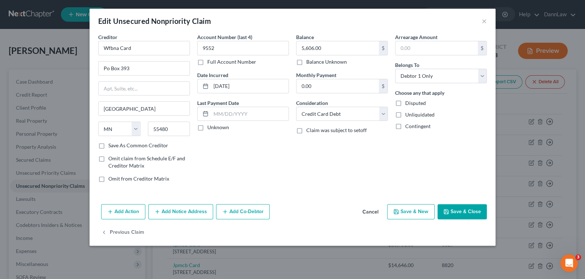
click at [461, 230] on div "Previous Claim" at bounding box center [293, 235] width 406 height 21
click at [460, 207] on button "Save & Close" at bounding box center [461, 211] width 49 height 15
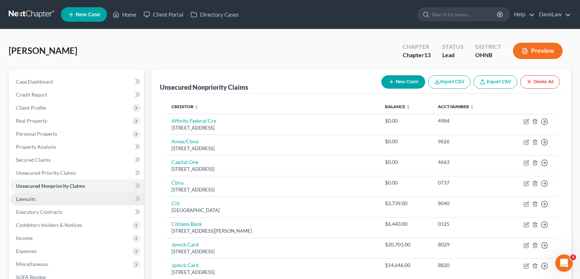
click at [50, 196] on link "Lawsuits" at bounding box center [77, 199] width 134 height 13
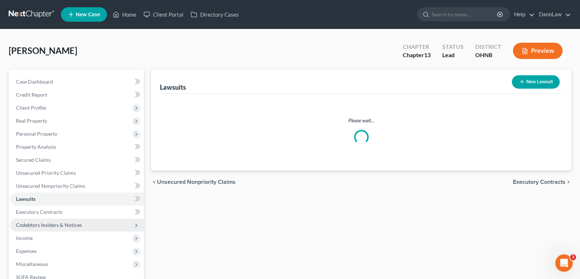
click at [46, 224] on span "Codebtors Insiders & Notices" at bounding box center [49, 225] width 66 height 6
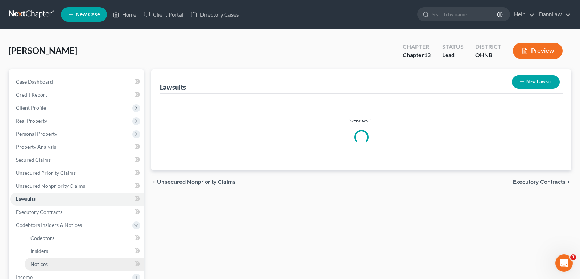
click at [45, 263] on span "Notices" at bounding box center [38, 264] width 17 height 6
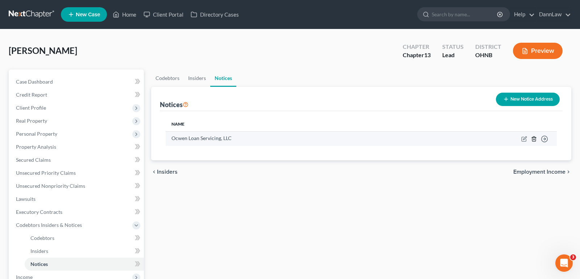
click at [532, 140] on icon "button" at bounding box center [533, 139] width 3 height 5
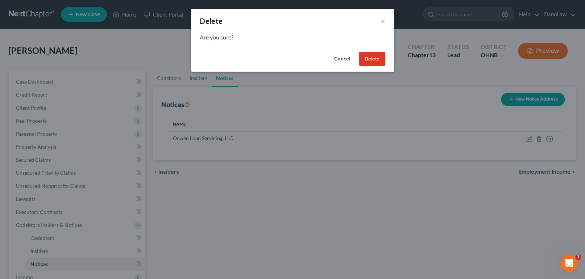
click at [370, 61] on button "Delete" at bounding box center [372, 59] width 26 height 14
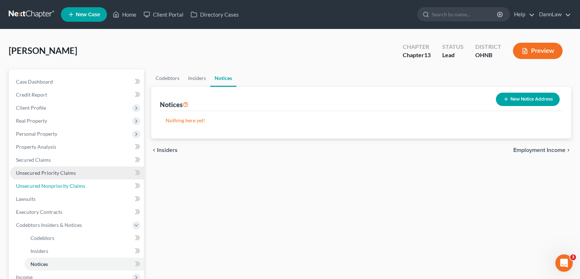
drag, startPoint x: 62, startPoint y: 187, endPoint x: 26, endPoint y: 168, distance: 41.0
click at [62, 187] on span "Unsecured Nonpriority Claims" at bounding box center [50, 186] width 69 height 6
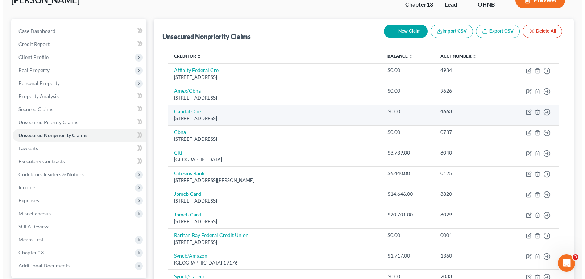
scroll to position [66, 0]
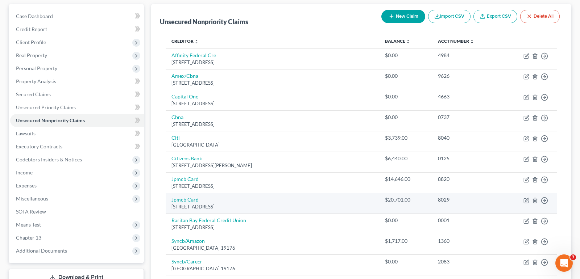
click at [184, 199] on link "Jpmcb Card" at bounding box center [184, 200] width 27 height 6
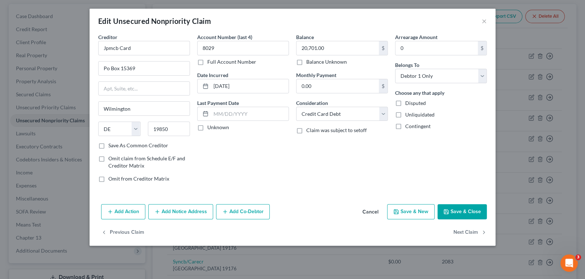
click at [190, 217] on button "Add Notice Address" at bounding box center [180, 211] width 65 height 15
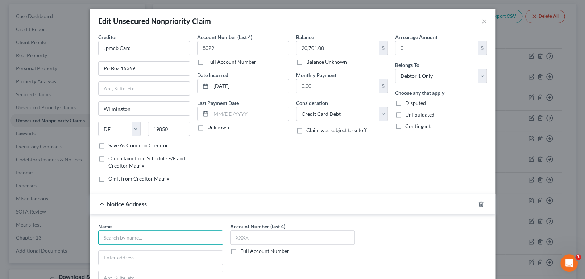
click at [163, 240] on input "text" at bounding box center [160, 237] width 125 height 14
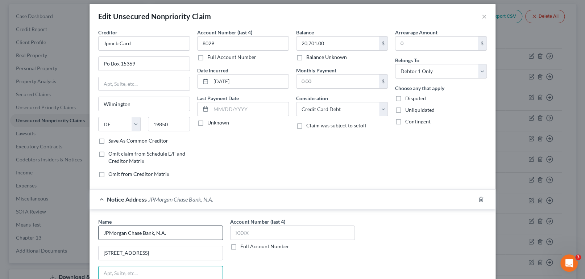
scroll to position [130, 0]
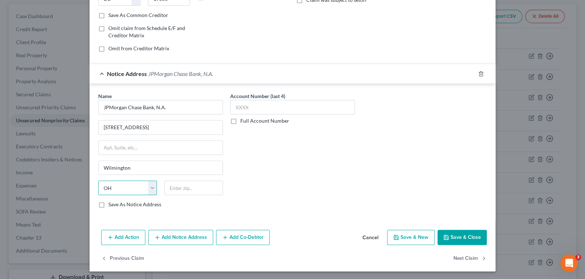
click at [136, 181] on select "State [US_STATE] AK AR AZ CA CO CT DE DC [GEOGRAPHIC_DATA] [GEOGRAPHIC_DATA] GU…" at bounding box center [127, 188] width 59 height 14
click at [98, 181] on select "State [US_STATE] AK AR AZ CA CO CT DE DC [GEOGRAPHIC_DATA] [GEOGRAPHIC_DATA] GU…" at bounding box center [127, 188] width 59 height 14
click at [132, 235] on button "Add Action" at bounding box center [123, 237] width 44 height 15
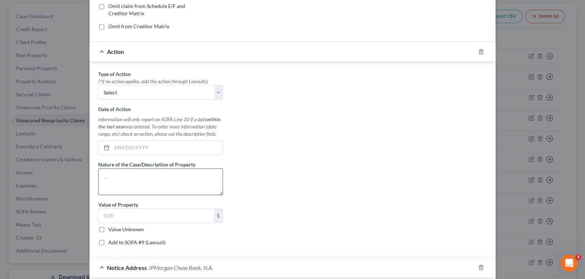
scroll to position [163, 0]
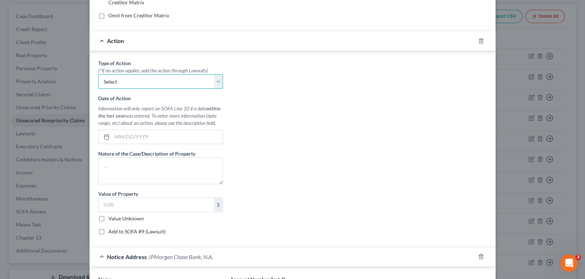
click at [161, 82] on select "Select Repossession Garnishment Foreclosure Personal Injury Attached, Seized, O…" at bounding box center [160, 81] width 125 height 14
click at [98, 74] on select "Select Repossession Garnishment Foreclosure Personal Injury Attached, Seized, O…" at bounding box center [160, 81] width 125 height 14
click at [159, 133] on input "text" at bounding box center [167, 137] width 111 height 14
click at [108, 219] on label "Value Unknown" at bounding box center [126, 218] width 36 height 7
click at [111, 219] on input "Value Unknown" at bounding box center [113, 217] width 5 height 5
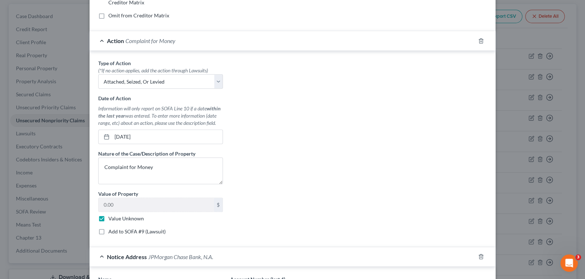
click at [108, 234] on label "Add to SOFA #9 (Lawsuit)" at bounding box center [136, 231] width 57 height 7
click at [111, 233] on input "Add to SOFA #9 (Lawsuit)" at bounding box center [113, 230] width 5 height 5
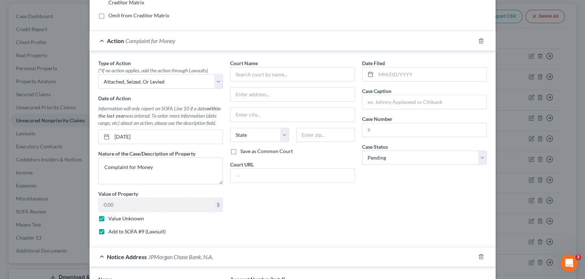
click at [108, 232] on label "Add to SOFA #9 (Lawsuit)" at bounding box center [136, 231] width 57 height 7
click at [111, 232] on input "Add to SOFA #9 (Lawsuit)" at bounding box center [113, 230] width 5 height 5
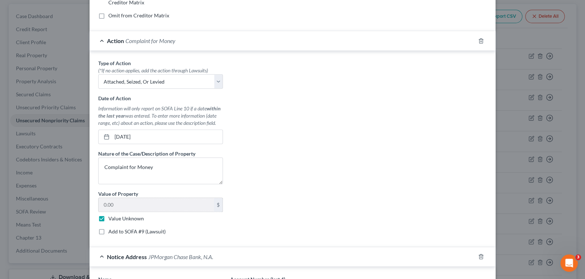
drag, startPoint x: 102, startPoint y: 231, endPoint x: 166, endPoint y: 210, distance: 67.4
click at [108, 231] on label "Add to SOFA #9 (Lawsuit)" at bounding box center [136, 231] width 57 height 7
click at [111, 231] on input "Add to SOFA #9 (Lawsuit)" at bounding box center [113, 230] width 5 height 5
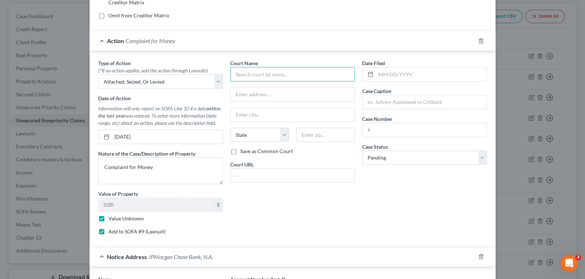
click at [265, 77] on input "text" at bounding box center [292, 74] width 125 height 14
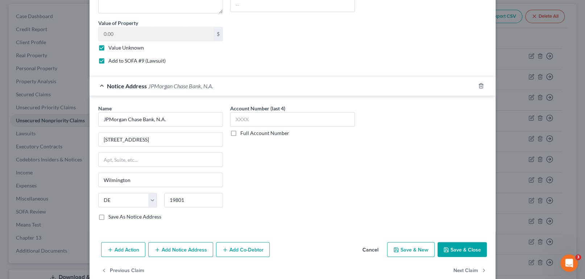
scroll to position [347, 0]
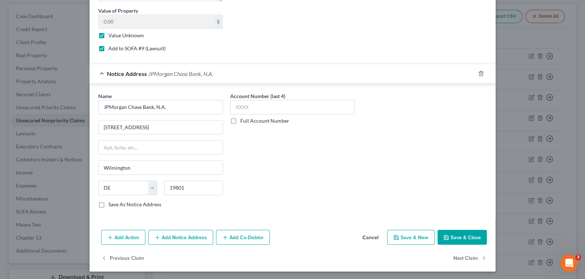
click at [200, 236] on button "Add Notice Address" at bounding box center [180, 237] width 65 height 15
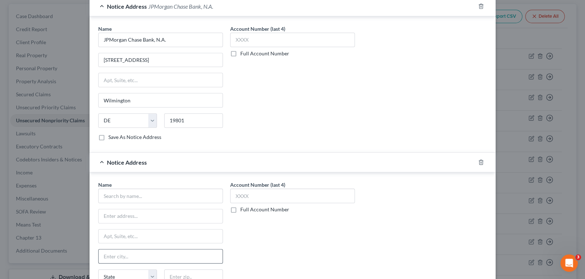
scroll to position [446, 0]
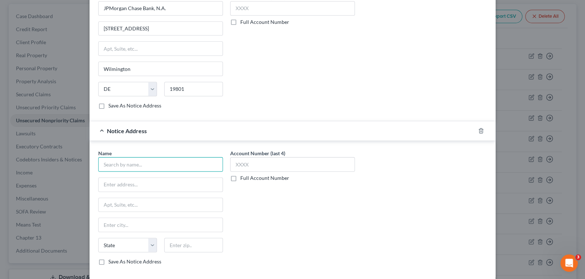
click at [157, 158] on input "text" at bounding box center [160, 164] width 125 height 14
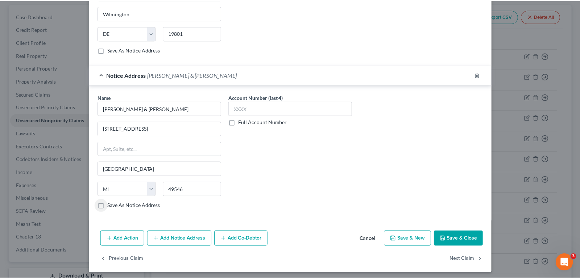
scroll to position [503, 0]
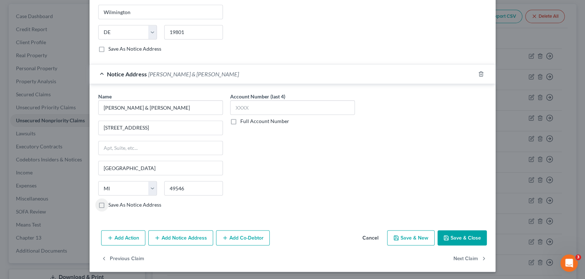
click at [453, 236] on button "Save & Close" at bounding box center [461, 237] width 49 height 15
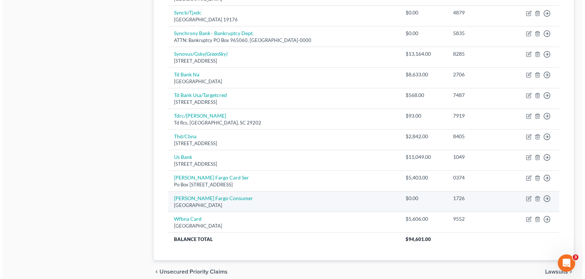
scroll to position [407, 0]
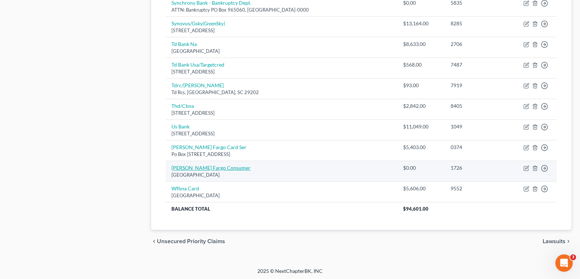
click at [189, 167] on link "[PERSON_NAME] Fargo Consumer" at bounding box center [210, 168] width 79 height 6
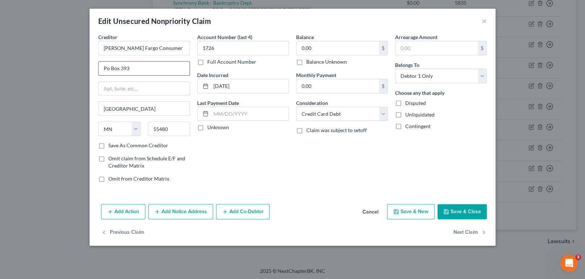
click at [143, 70] on input "Po Box 393" at bounding box center [144, 69] width 91 height 14
click at [143, 70] on input "1 Home Campus Bank NA" at bounding box center [144, 69] width 91 height 14
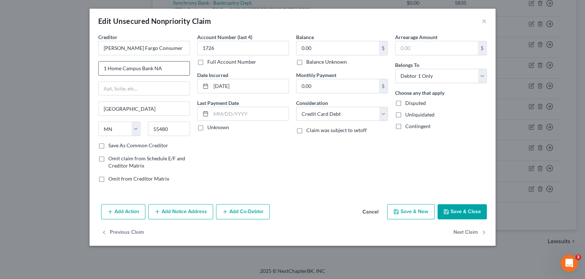
click at [143, 70] on input "1 Home Campus Bank NA" at bounding box center [144, 69] width 91 height 14
click at [321, 49] on input "0.00" at bounding box center [337, 48] width 82 height 14
click at [185, 215] on button "Add Notice Address" at bounding box center [180, 211] width 65 height 15
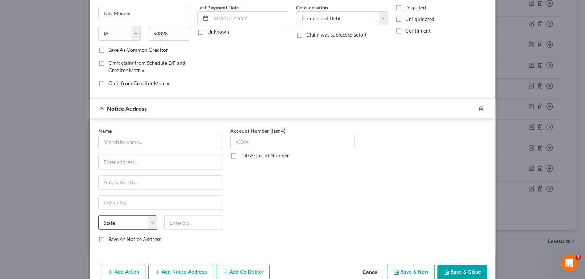
scroll to position [130, 0]
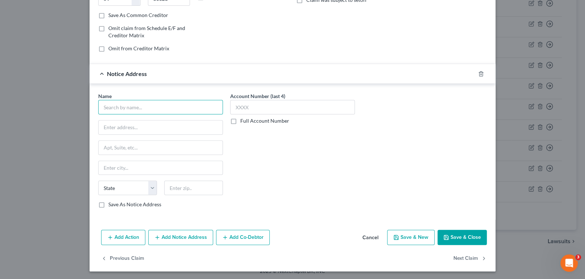
click at [130, 110] on input "text" at bounding box center [160, 107] width 125 height 14
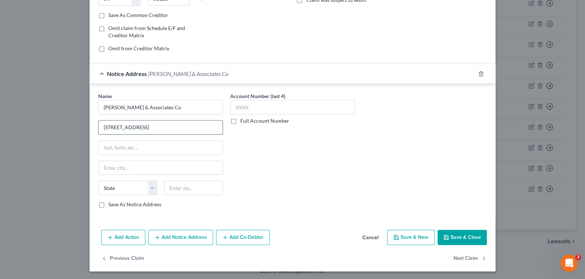
drag, startPoint x: 165, startPoint y: 128, endPoint x: 192, endPoint y: 128, distance: 26.8
click at [192, 128] on input "[STREET_ADDRESS]" at bounding box center [161, 128] width 124 height 14
click at [126, 237] on button "Add Action" at bounding box center [123, 237] width 44 height 15
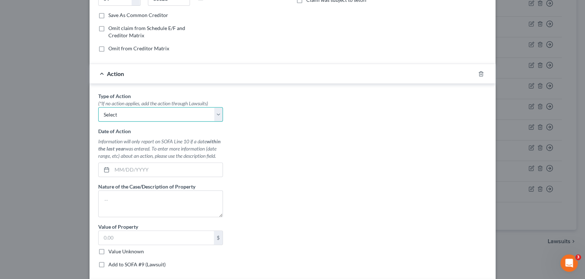
click at [134, 113] on select "Select Repossession Garnishment Foreclosure Personal Injury Attached, Seized, O…" at bounding box center [160, 114] width 125 height 14
click at [98, 107] on select "Select Repossession Garnishment Foreclosure Personal Injury Attached, Seized, O…" at bounding box center [160, 114] width 125 height 14
click at [131, 172] on input "text" at bounding box center [167, 170] width 111 height 14
click at [108, 252] on label "Value Unknown" at bounding box center [126, 251] width 36 height 7
click at [111, 252] on input "Value Unknown" at bounding box center [113, 250] width 5 height 5
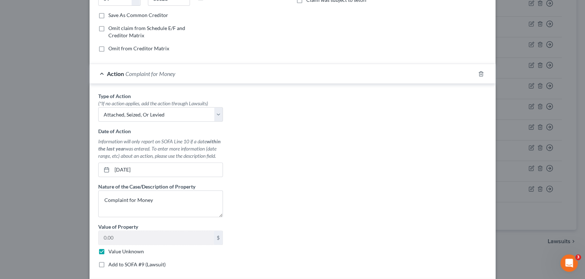
click at [108, 265] on label "Add to SOFA #9 (Lawsuit)" at bounding box center [136, 264] width 57 height 7
click at [111, 265] on input "Add to SOFA #9 (Lawsuit)" at bounding box center [113, 263] width 5 height 5
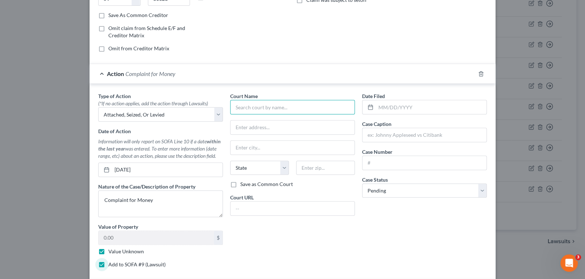
click at [261, 108] on input "text" at bounding box center [292, 107] width 125 height 14
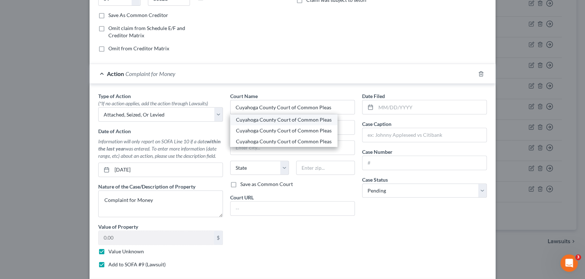
click at [270, 123] on div "Cuyahoga County Court of Common Pleas" at bounding box center [283, 120] width 107 height 11
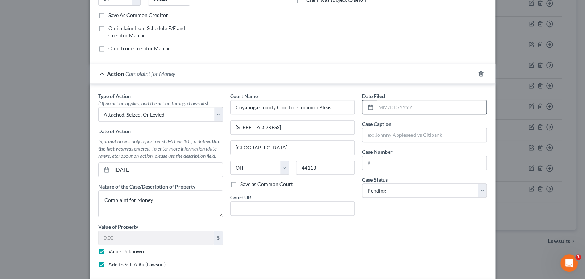
click at [381, 106] on input "text" at bounding box center [431, 107] width 111 height 14
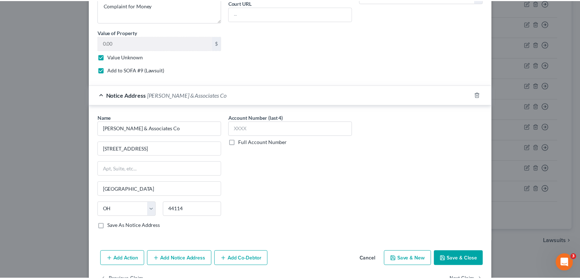
scroll to position [314, 0]
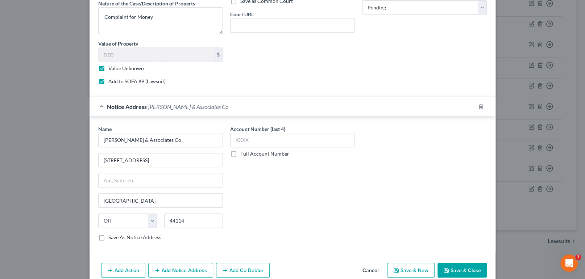
click at [454, 271] on button "Save & Close" at bounding box center [461, 270] width 49 height 15
